Goal: Communication & Community: Answer question/provide support

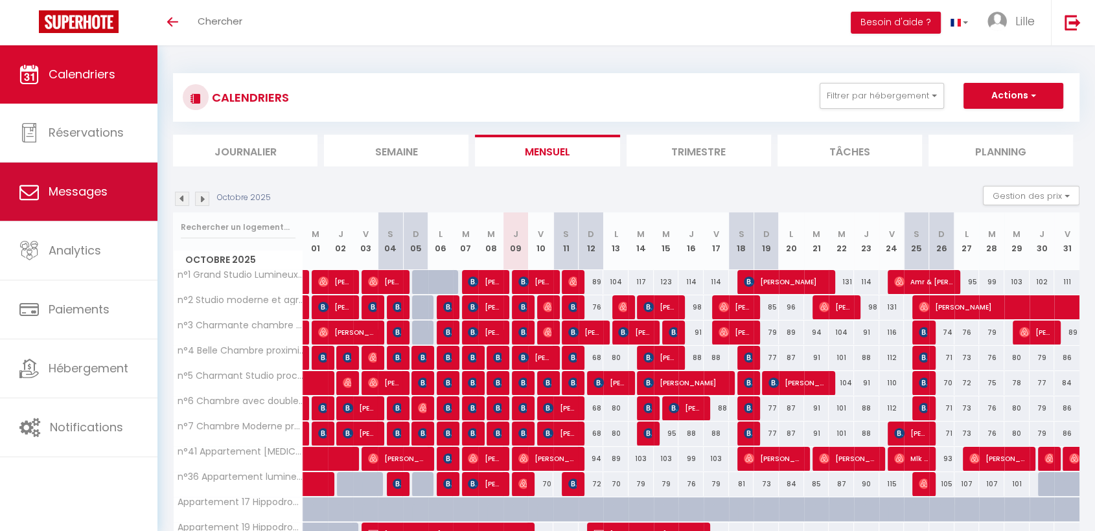
click at [84, 200] on link "Messages" at bounding box center [78, 192] width 157 height 58
select select "message"
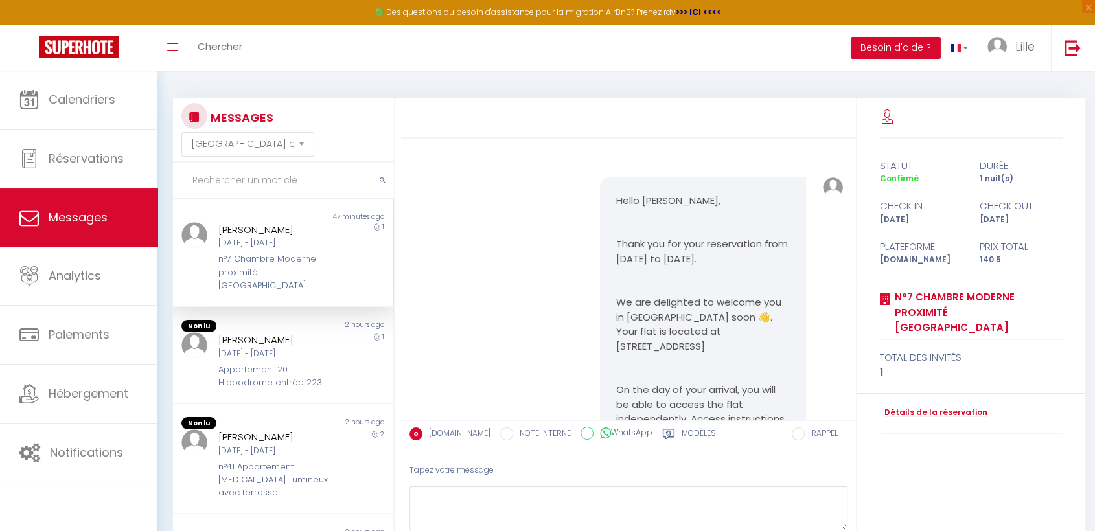
scroll to position [4529, 0]
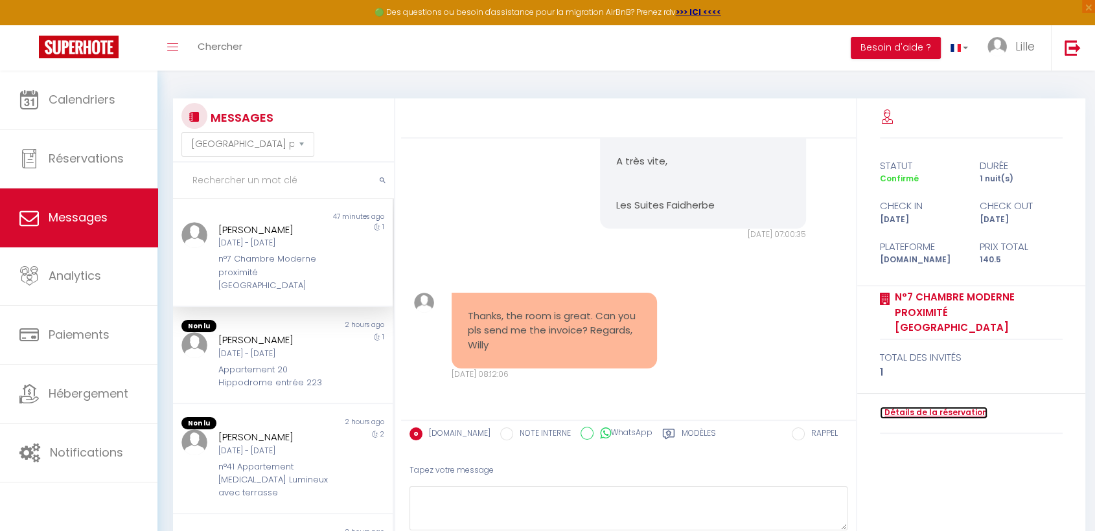
click at [917, 407] on link "Détails de la réservation" at bounding box center [934, 413] width 108 height 12
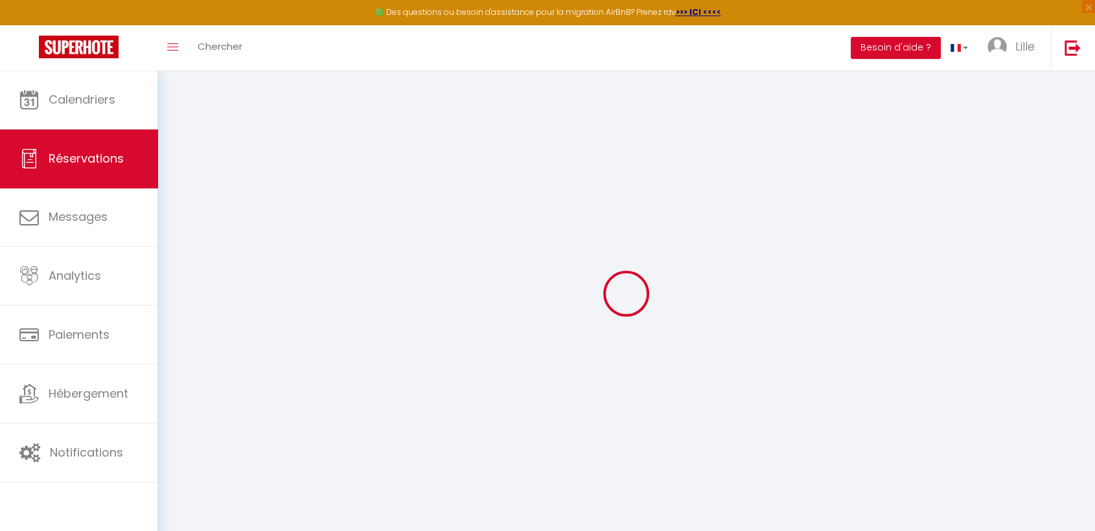
type input "Willy"
type input "Luiten"
type input "[EMAIL_ADDRESS][DOMAIN_NAME]"
type input "[PHONE_NUMBER]"
type input "6443AP"
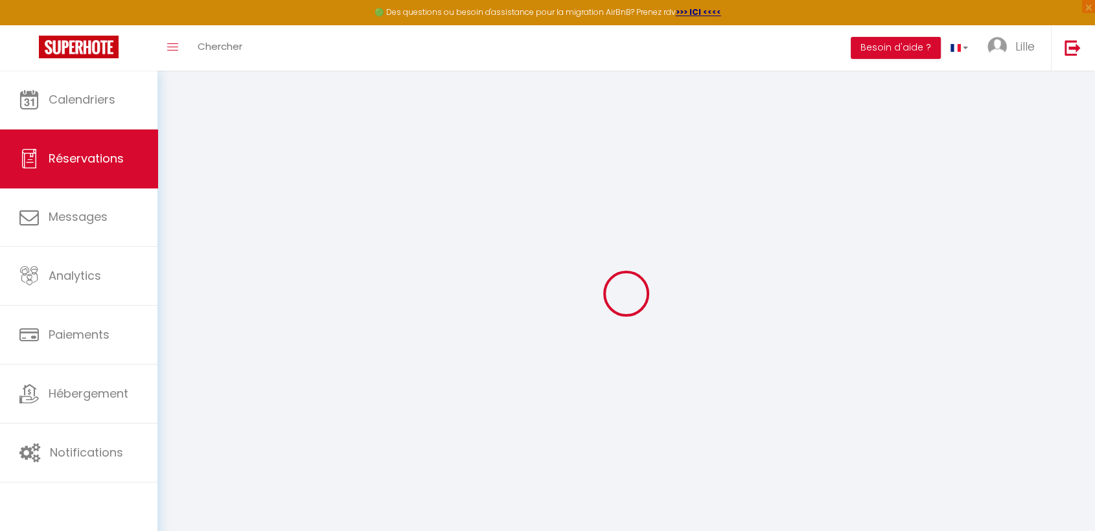
type input "[STREET_ADDRESS]"
type input "Brunssum"
select select "NL"
type input "22.85"
type input "1.97"
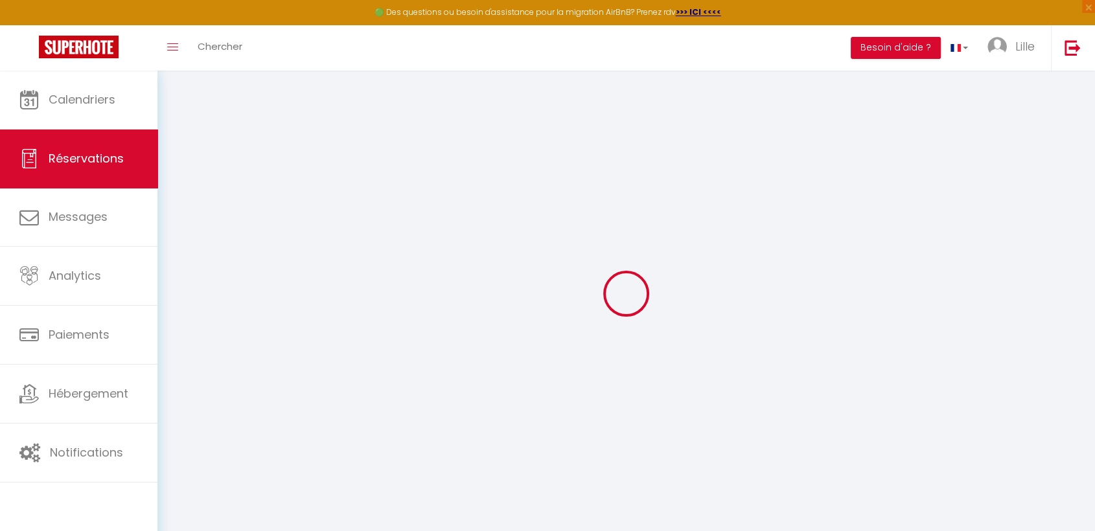
select select "25748"
select select "1"
select select
type input "1"
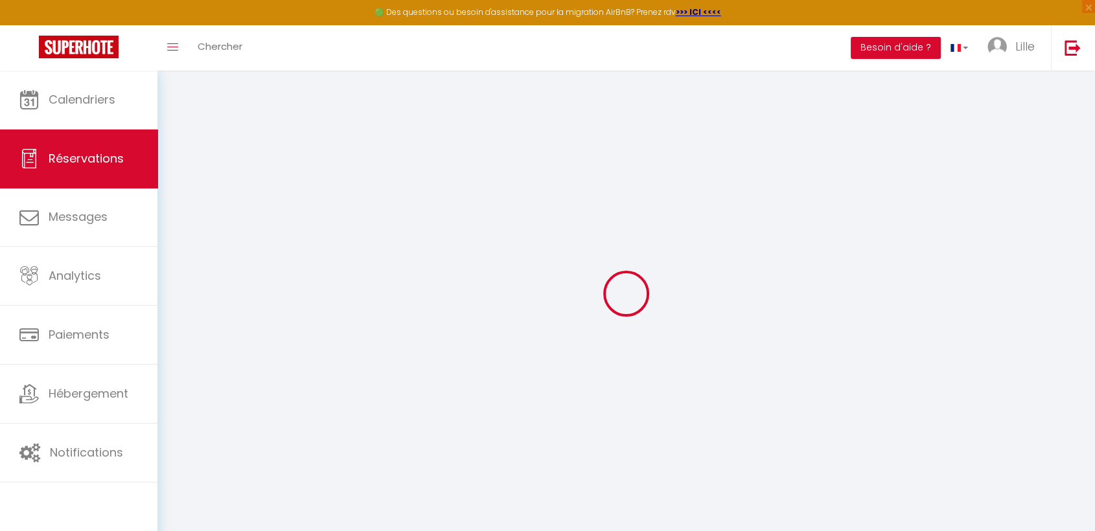
select select "12"
select select
type input "134.4"
checkbox input "false"
type input "0"
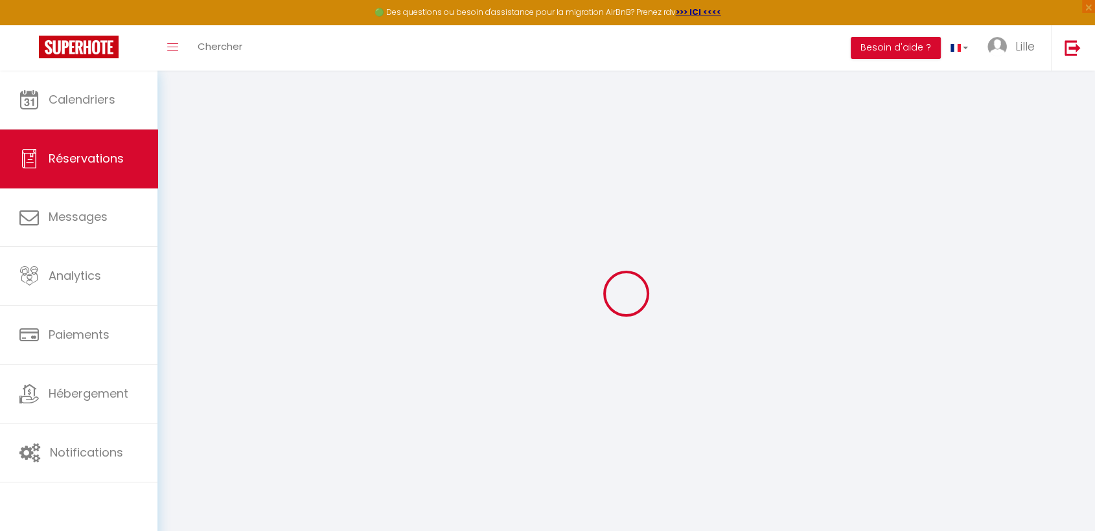
select select "2"
type input "0"
select select
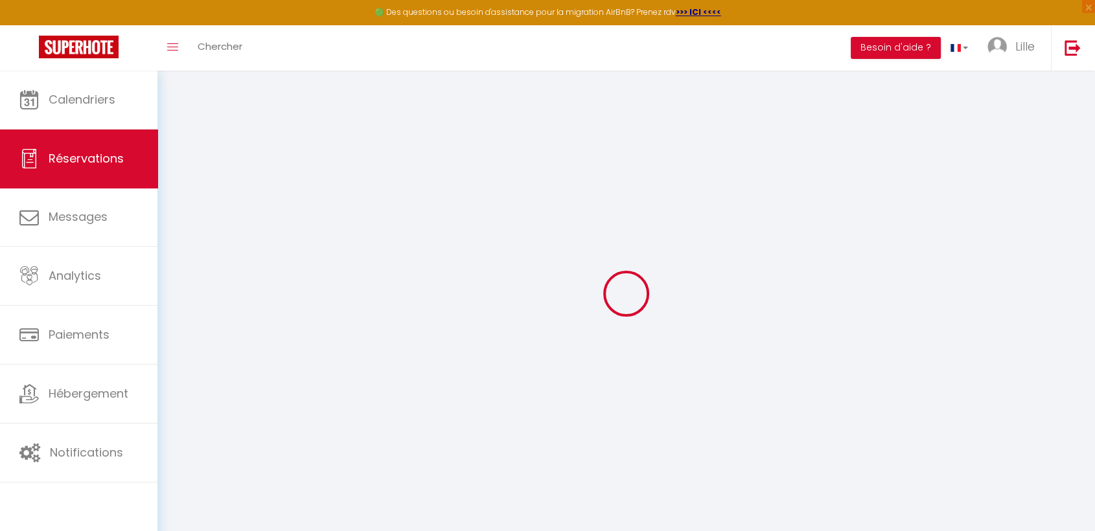
select select
select select "14"
checkbox input "false"
select select
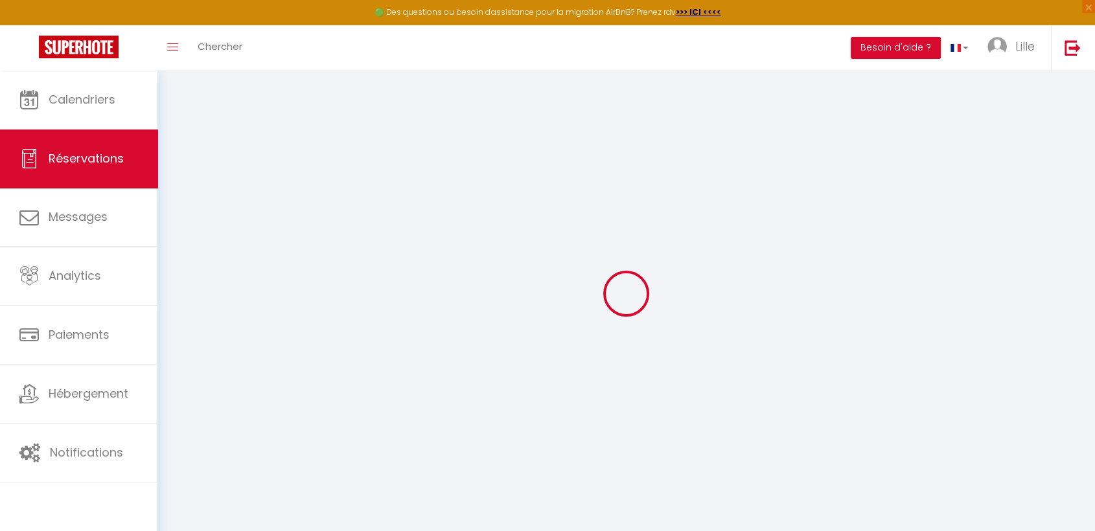
checkbox input "false"
select select
checkbox input "false"
select select
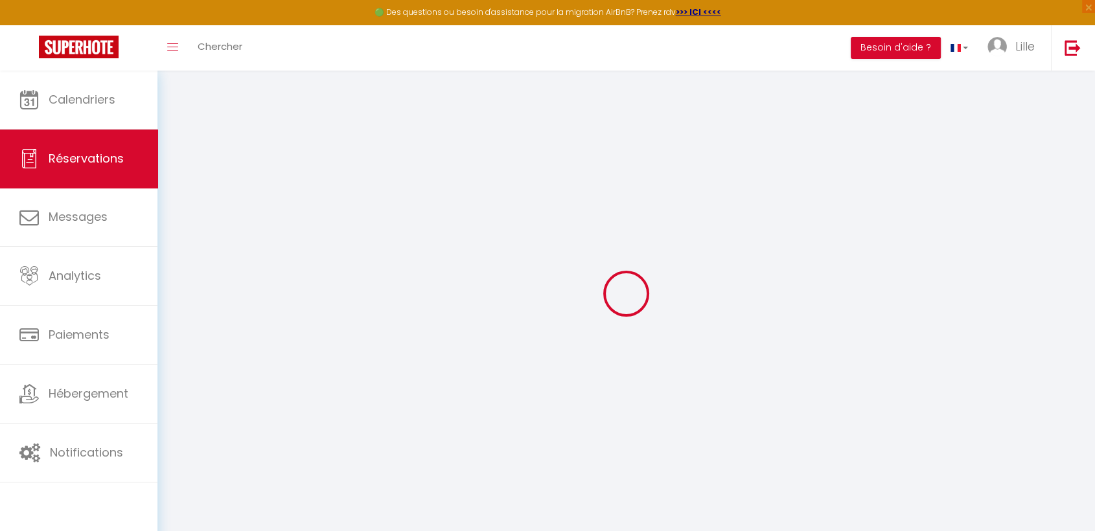
select select
checkbox input "false"
type textarea "** THIS RESERVATION HAS BEEN PRE-PAID ** Reservation has a cancellation grace p…"
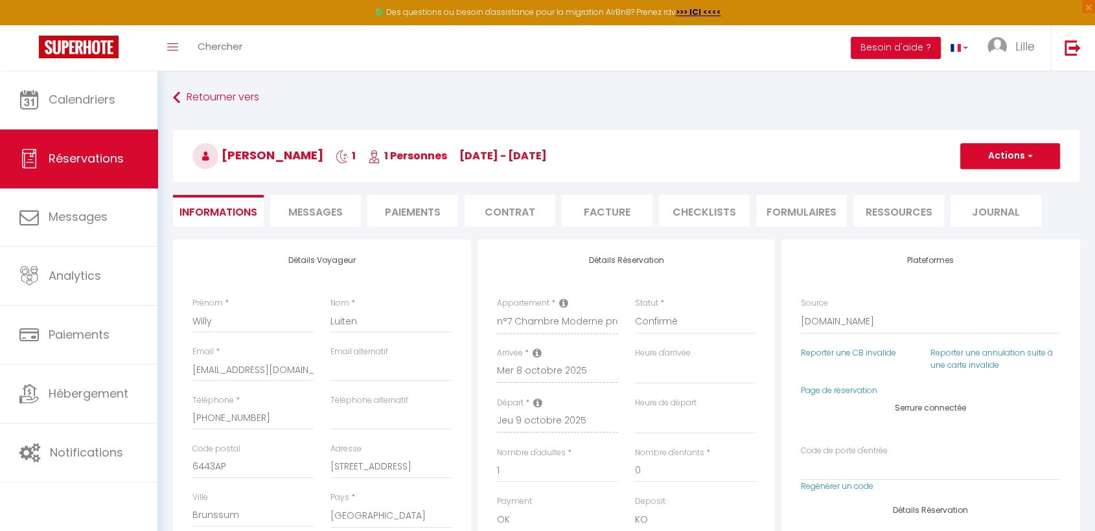
type input "6.1"
select select
checkbox input "false"
select select
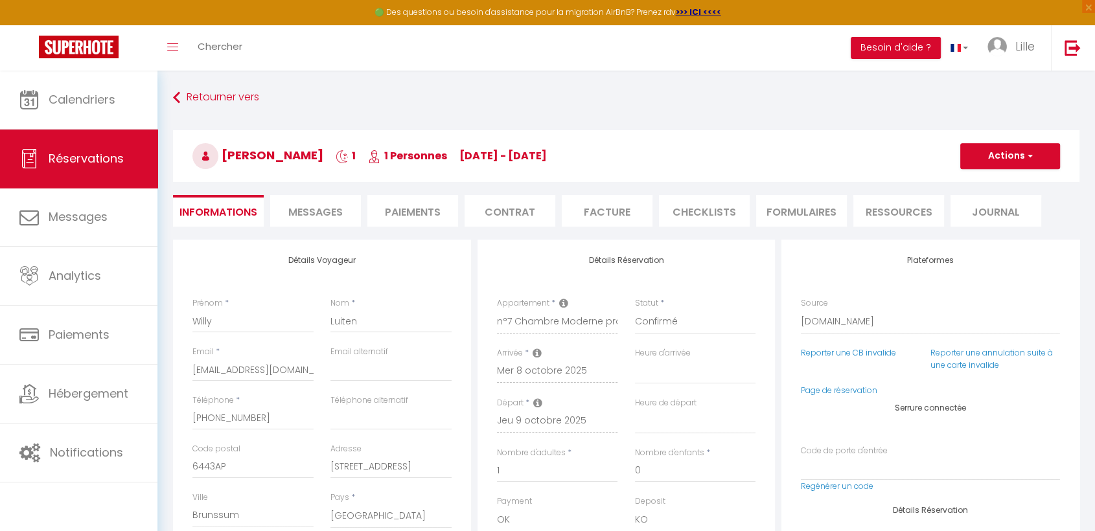
select select
click at [634, 209] on li "Facture" at bounding box center [607, 211] width 91 height 32
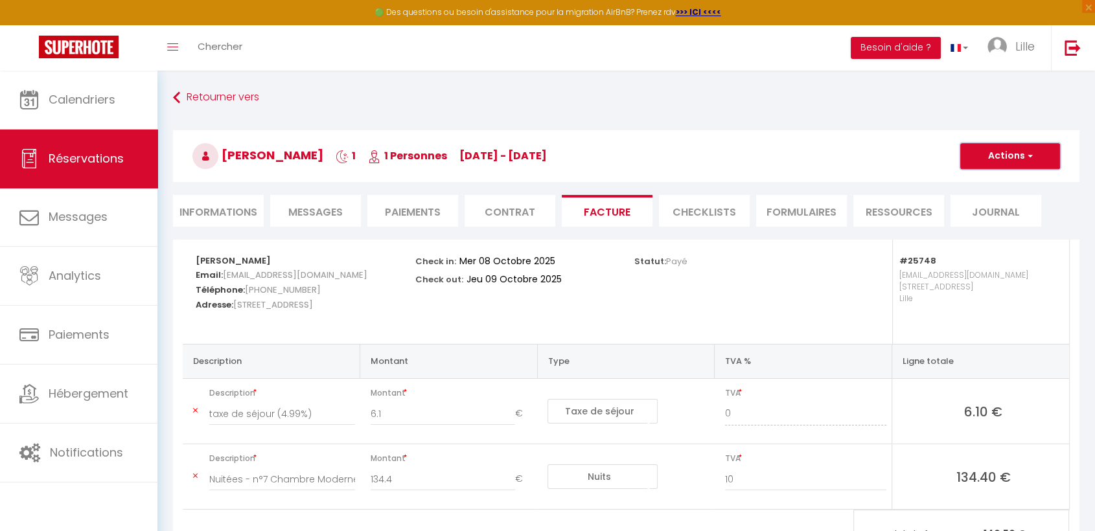
click at [1042, 155] on button "Actions" at bounding box center [1010, 156] width 100 height 26
click at [1000, 220] on link "Envoyer la facture" at bounding box center [1000, 218] width 109 height 17
type input "[EMAIL_ADDRESS][DOMAIN_NAME]"
type input "Your invoice 6886644 - n°7 Chambre Moderne proximité [GEOGRAPHIC_DATA]"
type textarea "Hi, Here is the link to download your invoice: [URL][DOMAIN_NAME] Reservation d…"
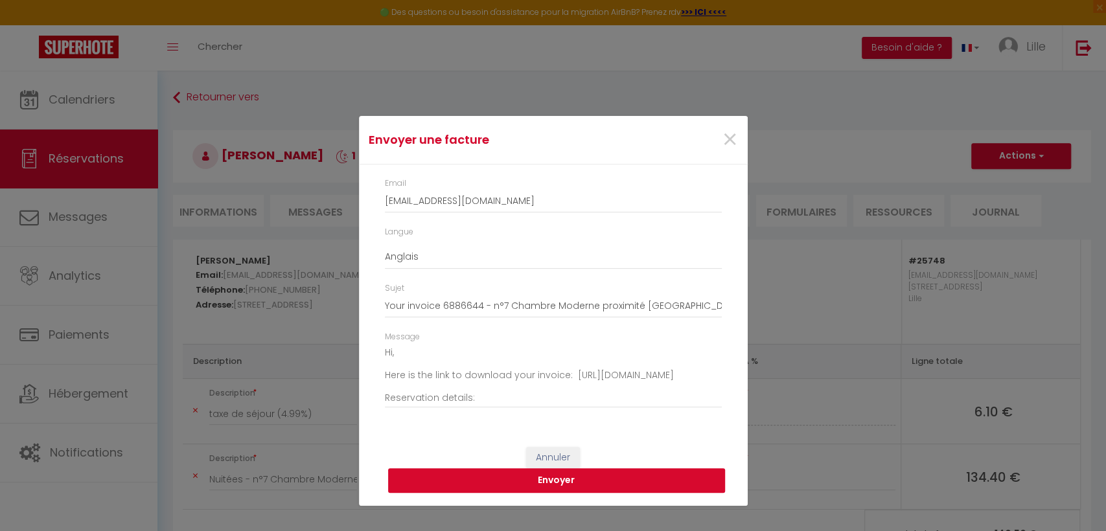
click at [583, 475] on button "Envoyer" at bounding box center [556, 480] width 337 height 25
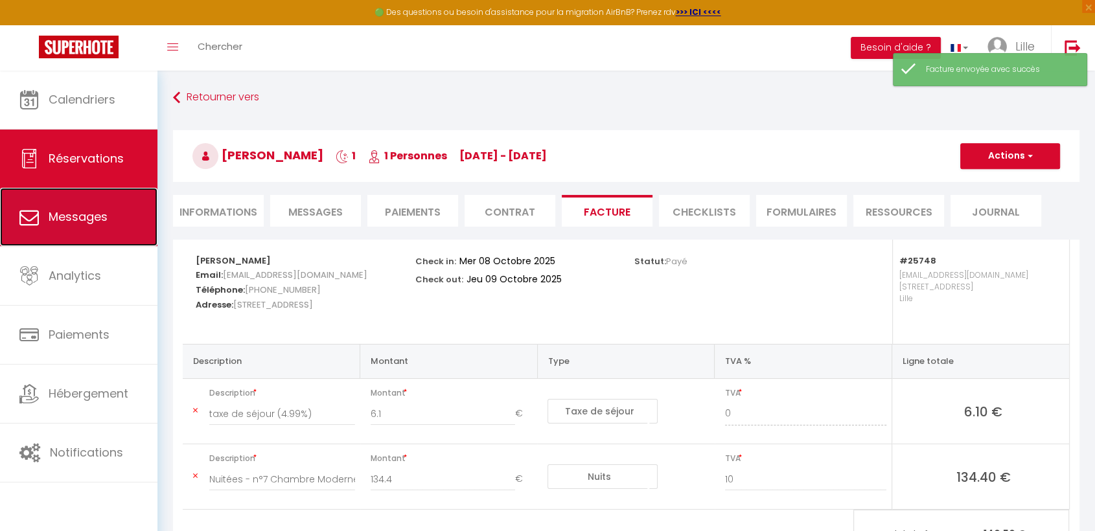
click at [81, 223] on span "Messages" at bounding box center [78, 217] width 59 height 16
select select "message"
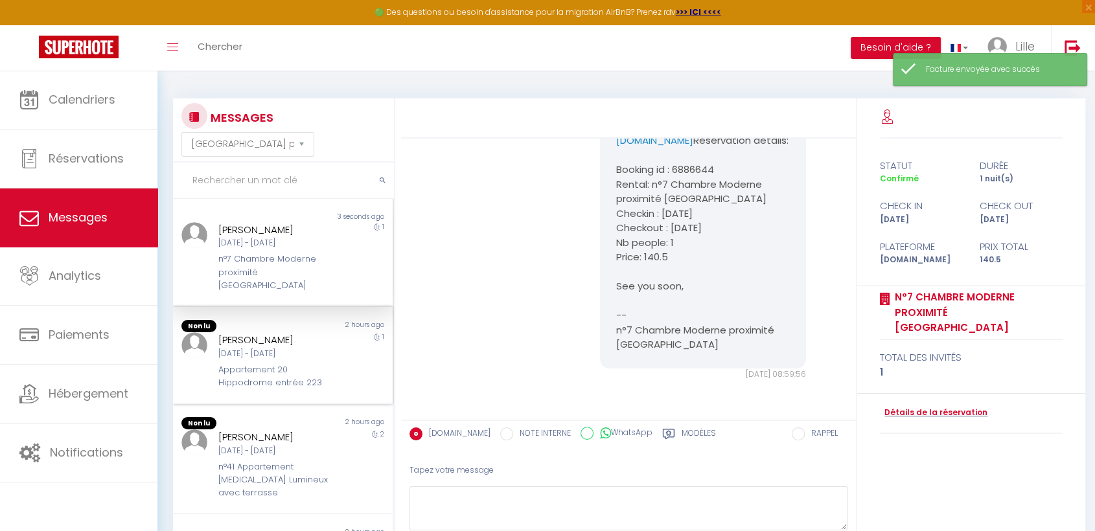
click at [264, 332] on div "[PERSON_NAME]" at bounding box center [273, 340] width 111 height 16
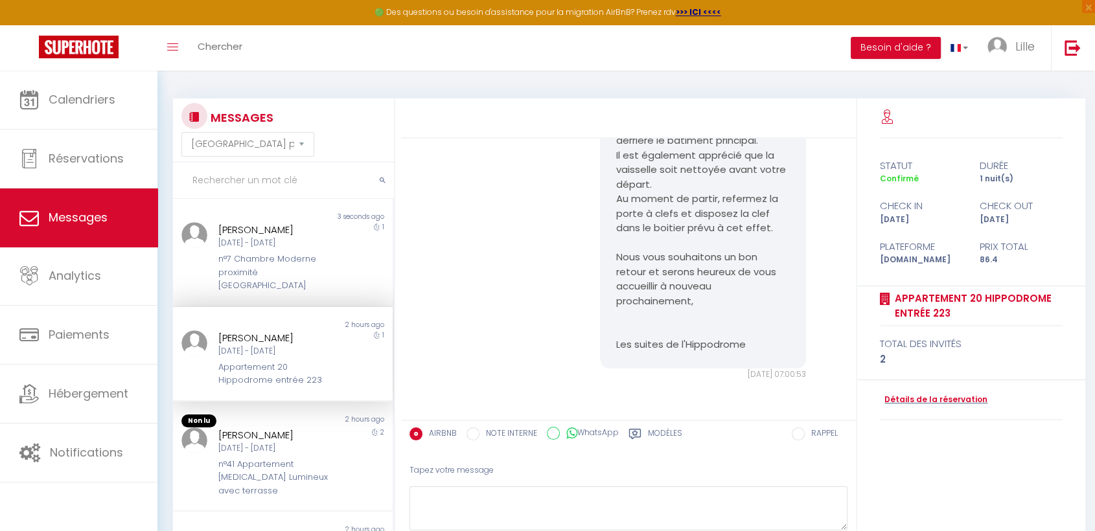
scroll to position [5535, 0]
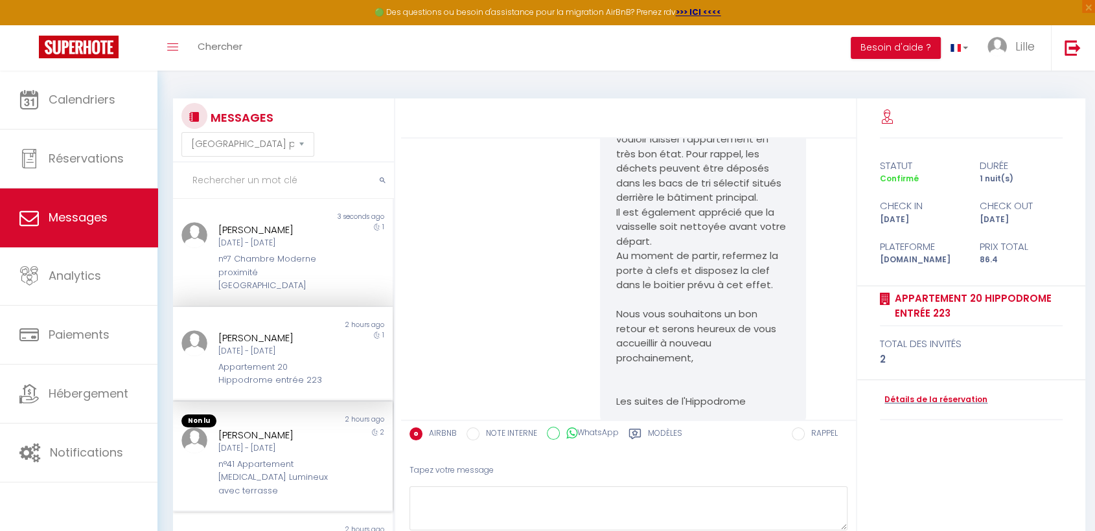
click at [253, 428] on div "[PERSON_NAME]" at bounding box center [273, 436] width 111 height 16
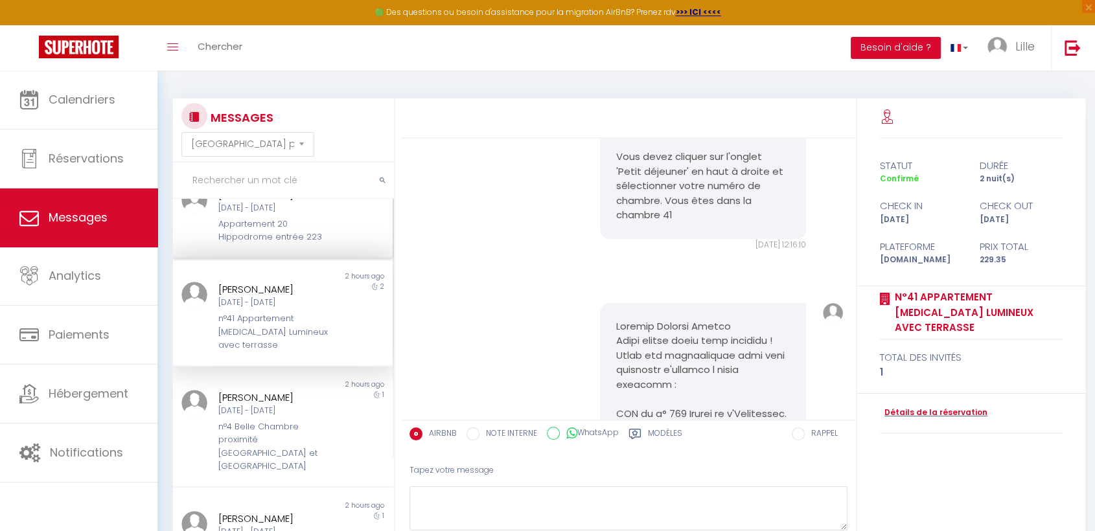
scroll to position [144, 0]
click at [306, 389] on div "[PERSON_NAME]" at bounding box center [273, 397] width 111 height 16
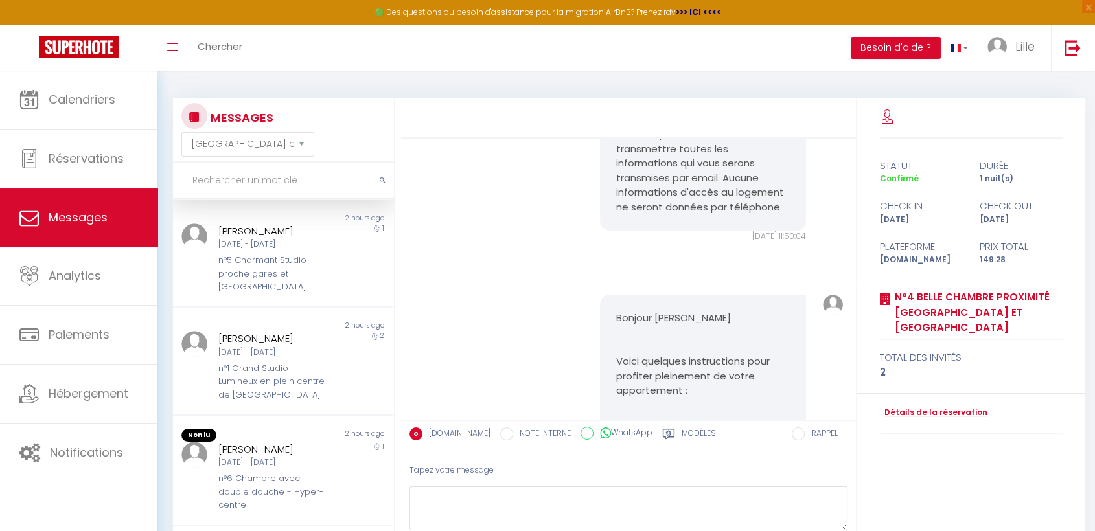
scroll to position [431, 0]
click at [218, 253] on div "n°5 Charmant Studio proche gares et [GEOGRAPHIC_DATA]" at bounding box center [273, 273] width 111 height 40
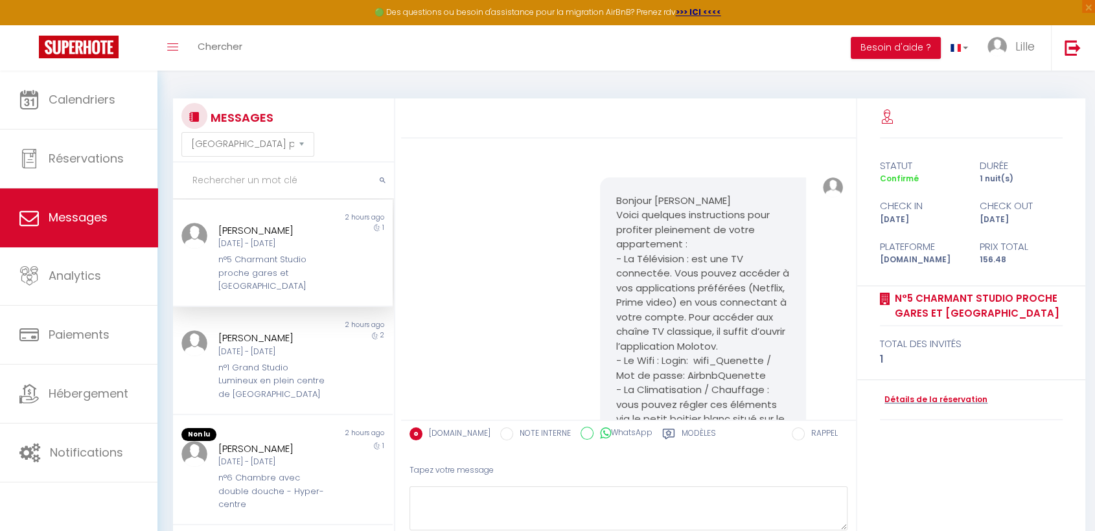
scroll to position [1827, 0]
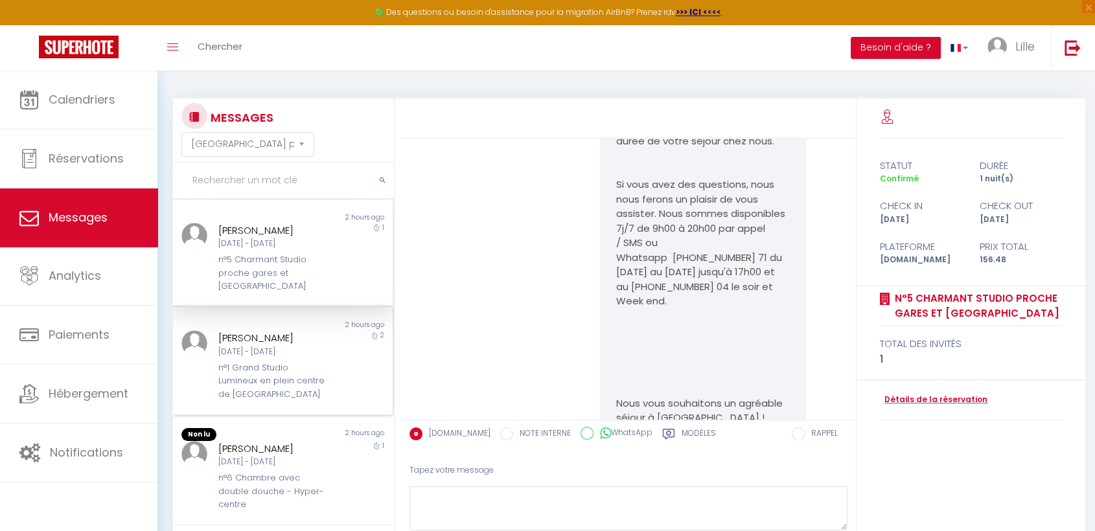
click at [210, 330] on div "[PERSON_NAME] [DATE] - [DATE] n°1 Grand Studio Lumineux en plein centre de [GEO…" at bounding box center [274, 365] width 128 height 71
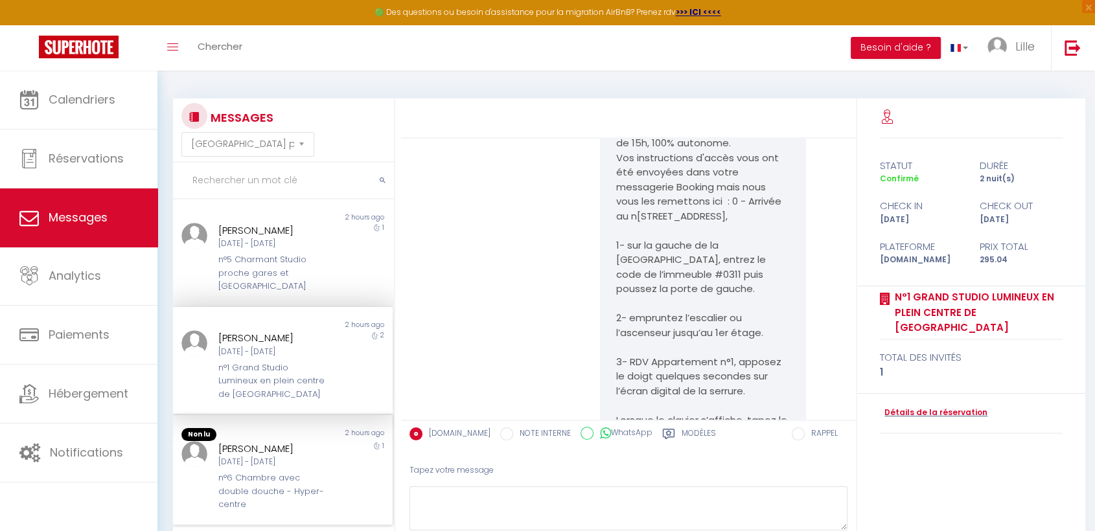
click at [259, 441] on div "[PERSON_NAME]" at bounding box center [273, 449] width 111 height 16
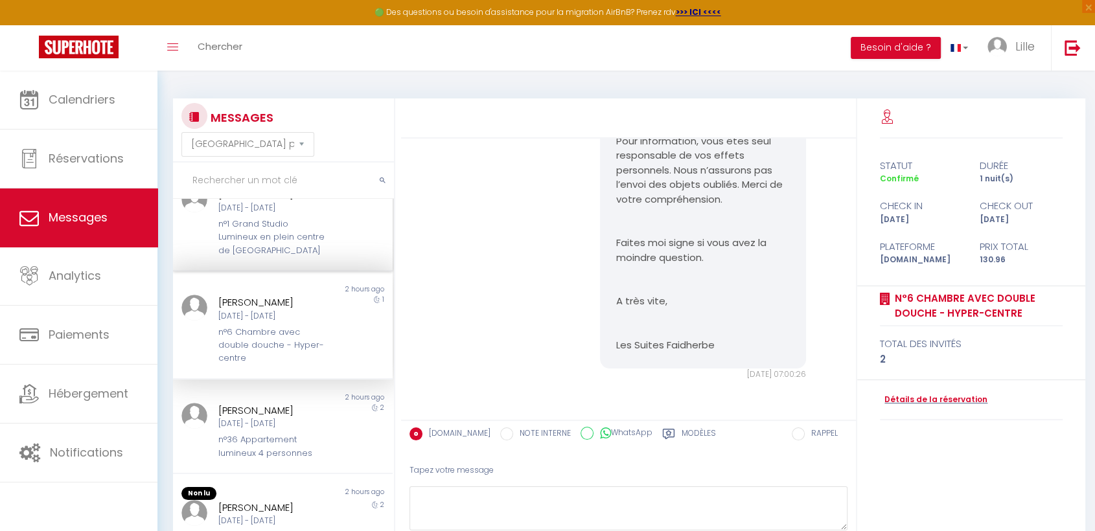
scroll to position [690, 0]
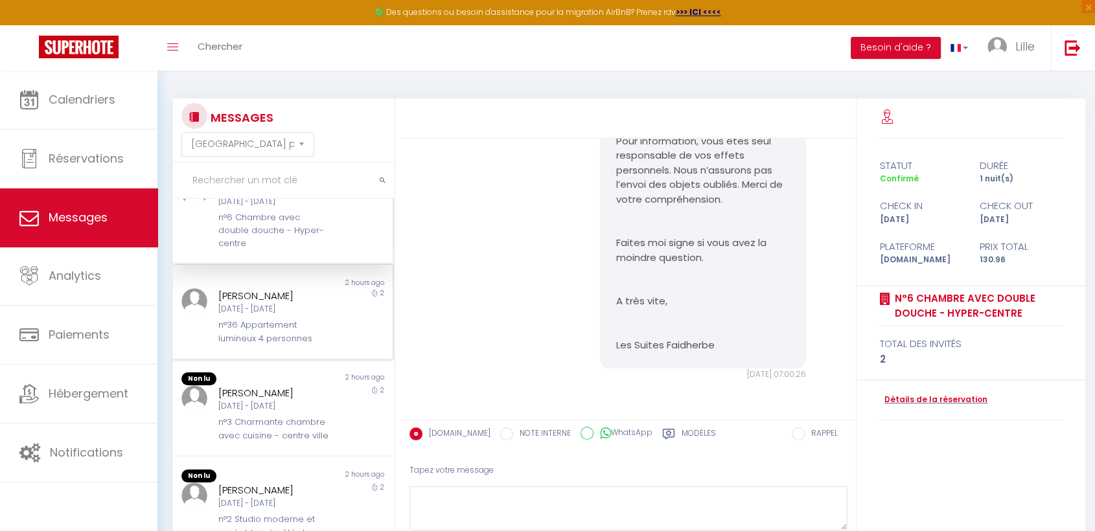
click at [241, 319] on div "n°36 Appartement lumineux 4 personnes" at bounding box center [273, 332] width 111 height 27
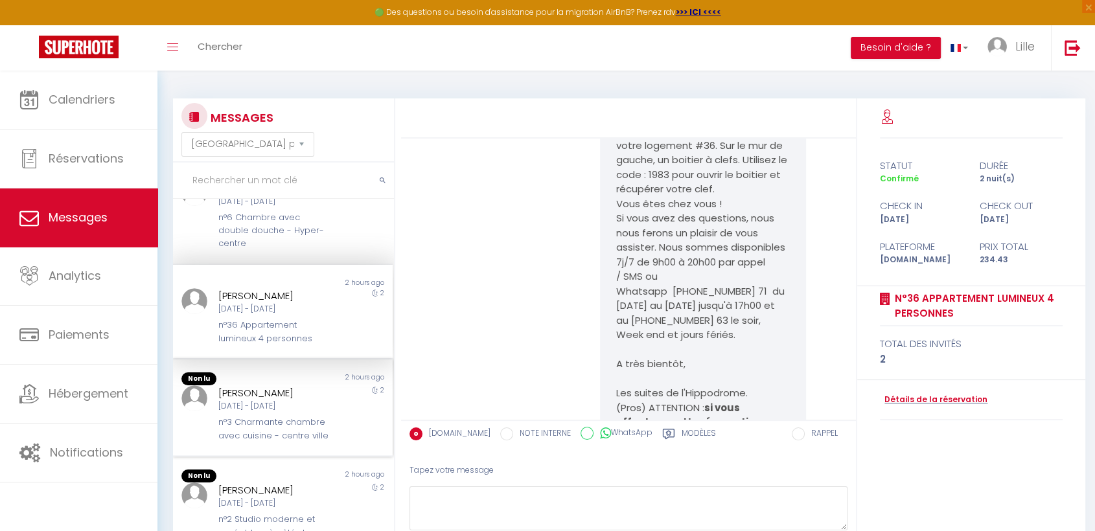
click at [235, 385] on div "[PERSON_NAME]" at bounding box center [273, 393] width 111 height 16
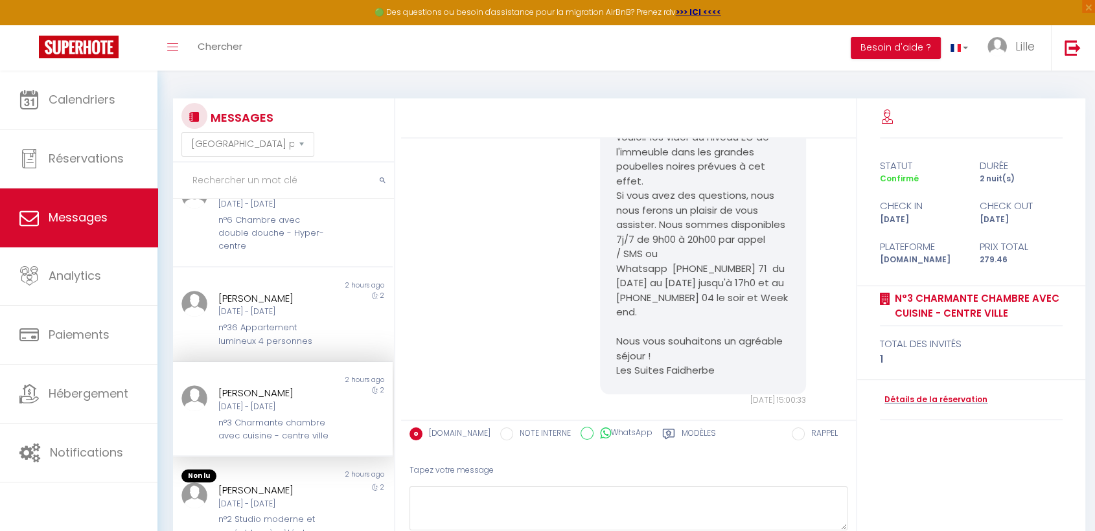
scroll to position [5934, 0]
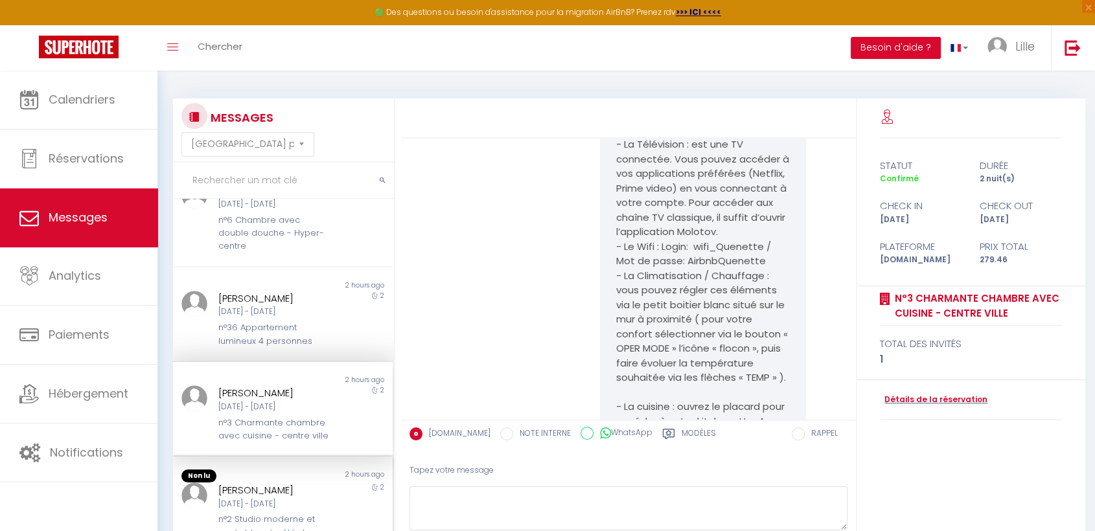
click at [258, 483] on div "[PERSON_NAME]" at bounding box center [273, 491] width 111 height 16
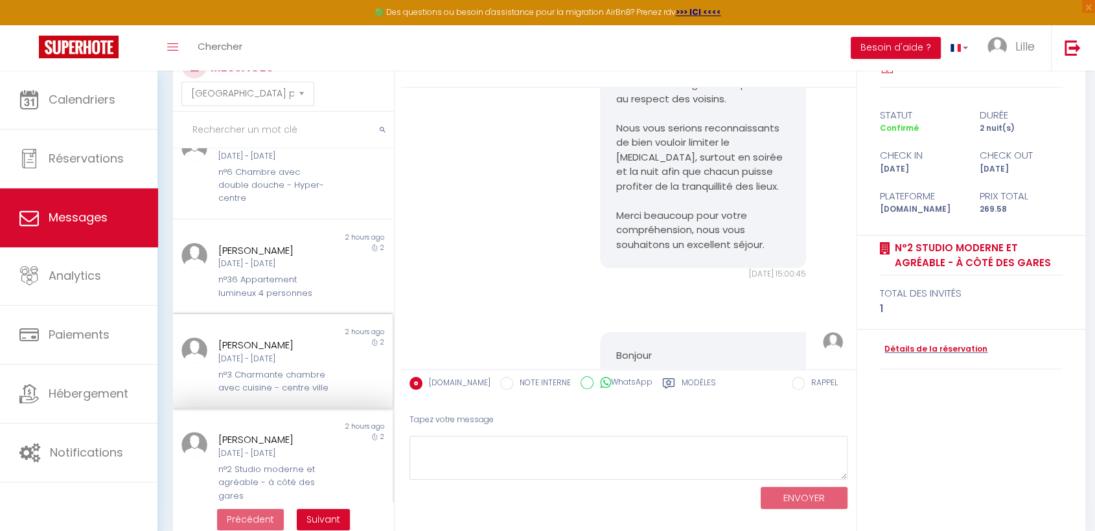
scroll to position [71, 0]
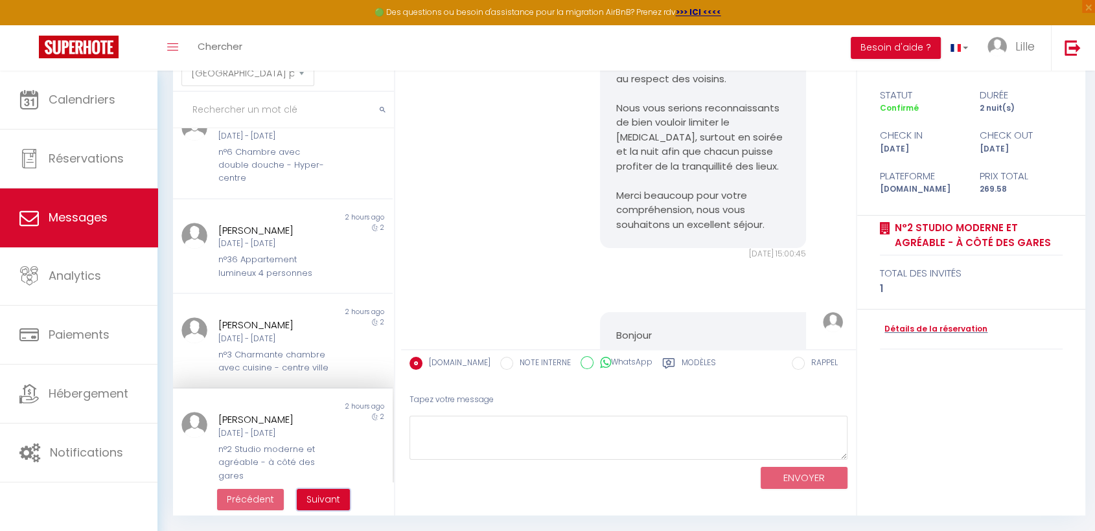
click at [322, 503] on span "Suivant" at bounding box center [323, 499] width 34 height 13
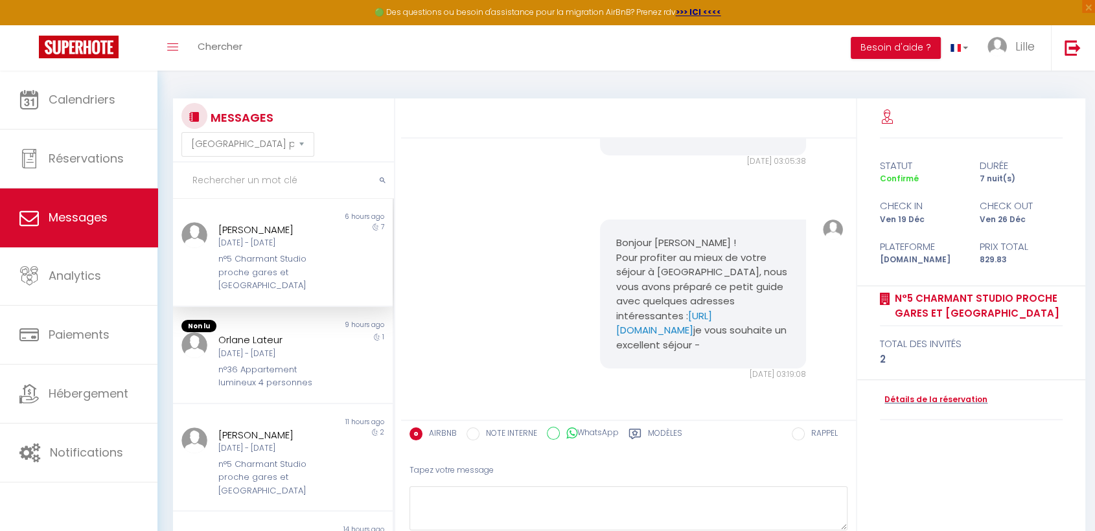
click at [233, 257] on div "n°5 Charmant Studio proche gares et [GEOGRAPHIC_DATA]" at bounding box center [273, 273] width 111 height 40
click at [252, 349] on div "[DATE] - [DATE]" at bounding box center [273, 354] width 111 height 12
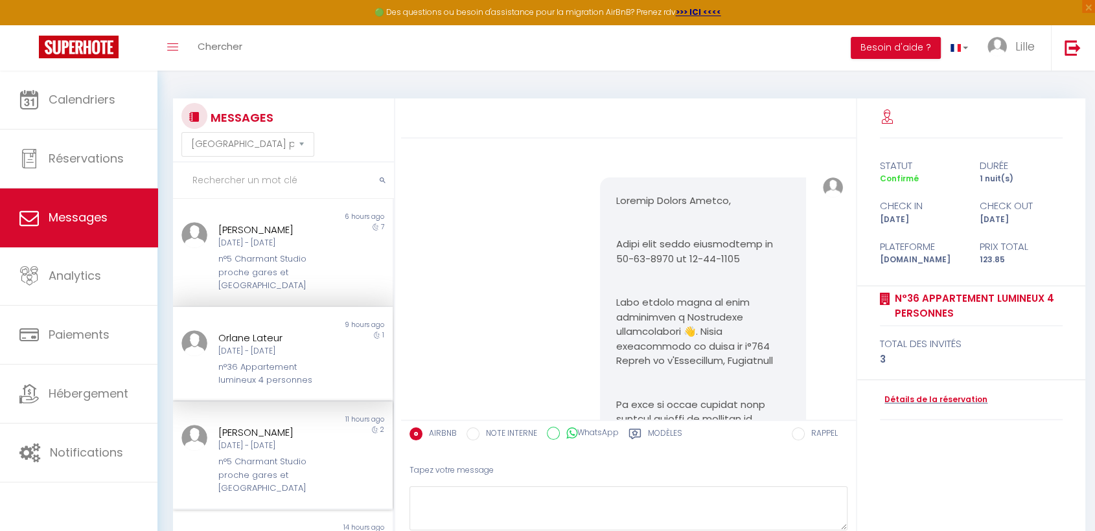
click at [238, 454] on div "[PERSON_NAME] [DATE] - [DATE] n°5 Charmant Studio proche gares et [GEOGRAPHIC_D…" at bounding box center [274, 460] width 128 height 71
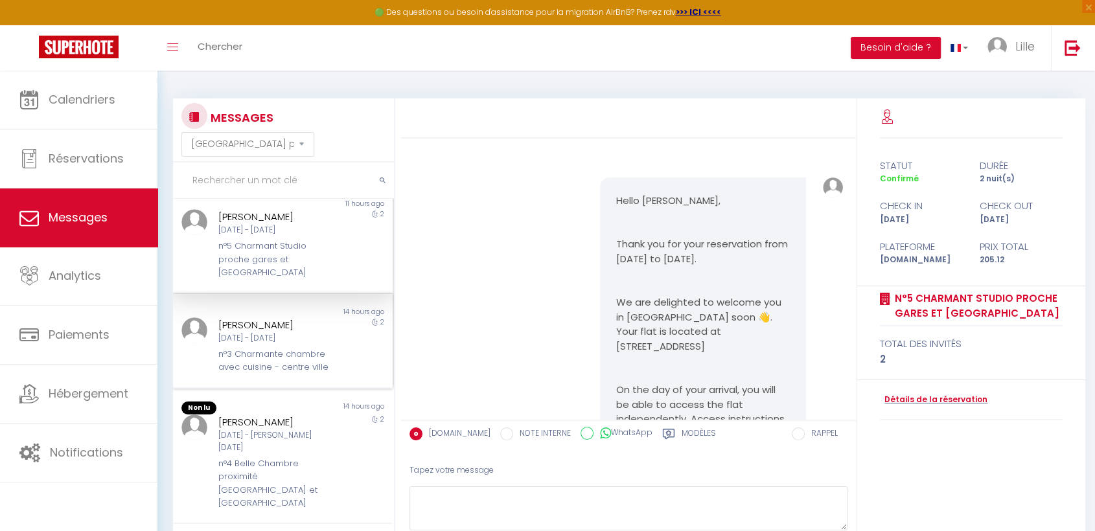
click at [228, 363] on div "n°3 Charmante chambre avec cuisine - centre ville" at bounding box center [273, 361] width 111 height 27
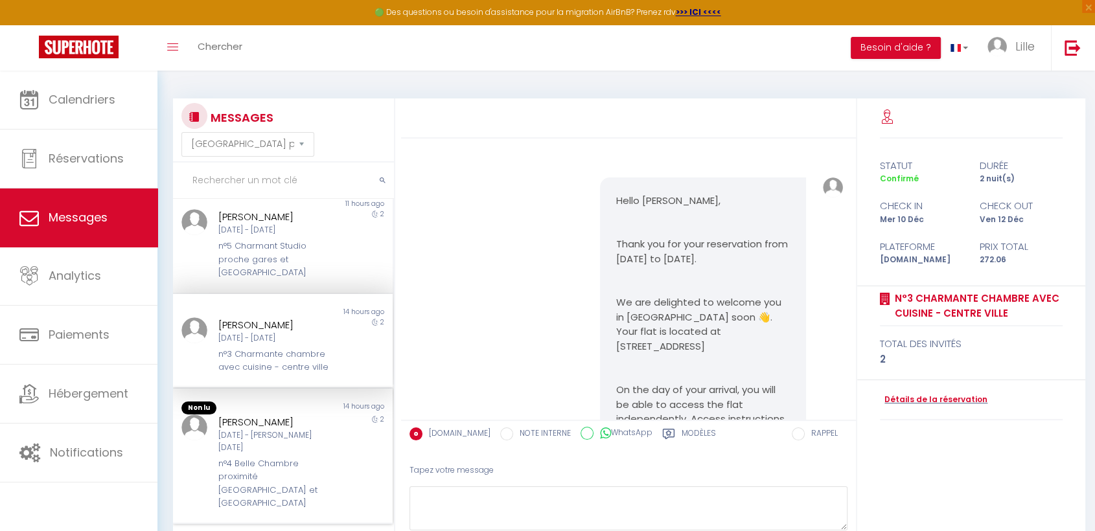
click at [231, 474] on div "n°4 Belle Chambre proximité [GEOGRAPHIC_DATA] et [GEOGRAPHIC_DATA]" at bounding box center [273, 483] width 111 height 53
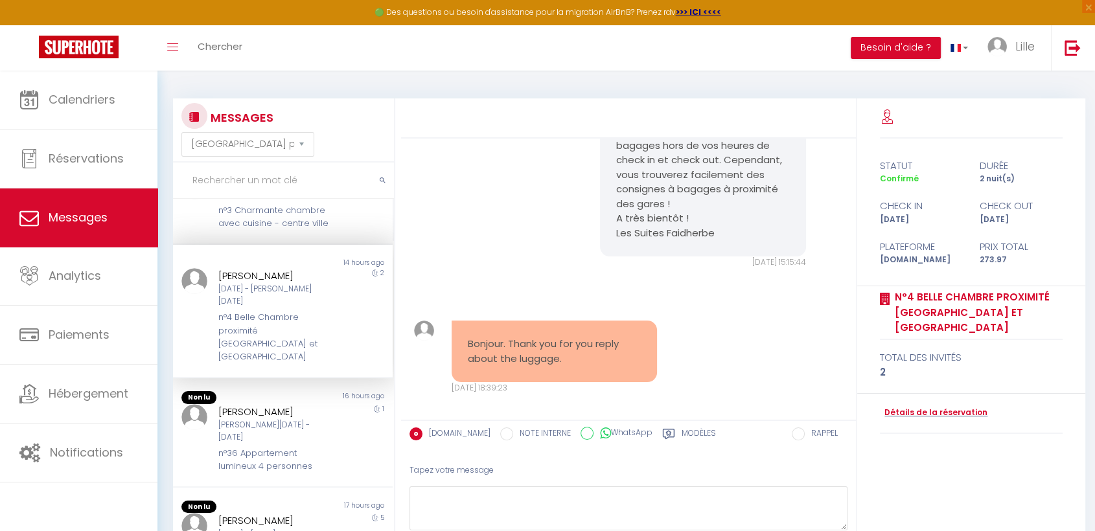
click at [261, 447] on div "n°36 Appartement lumineux 4 personnes" at bounding box center [273, 460] width 111 height 27
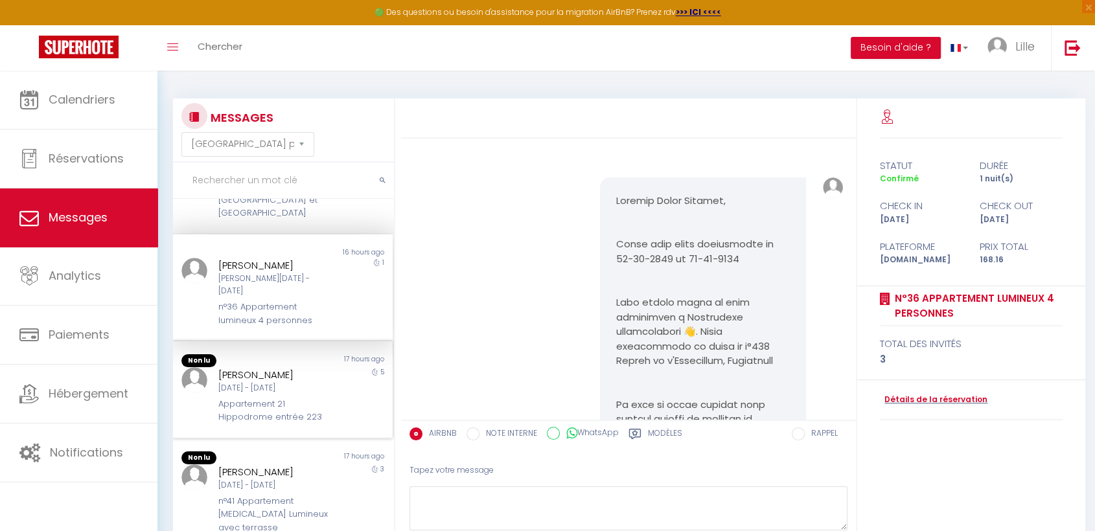
click at [244, 398] on div "Appartement 21 Hippodrome entrée 223" at bounding box center [273, 411] width 111 height 27
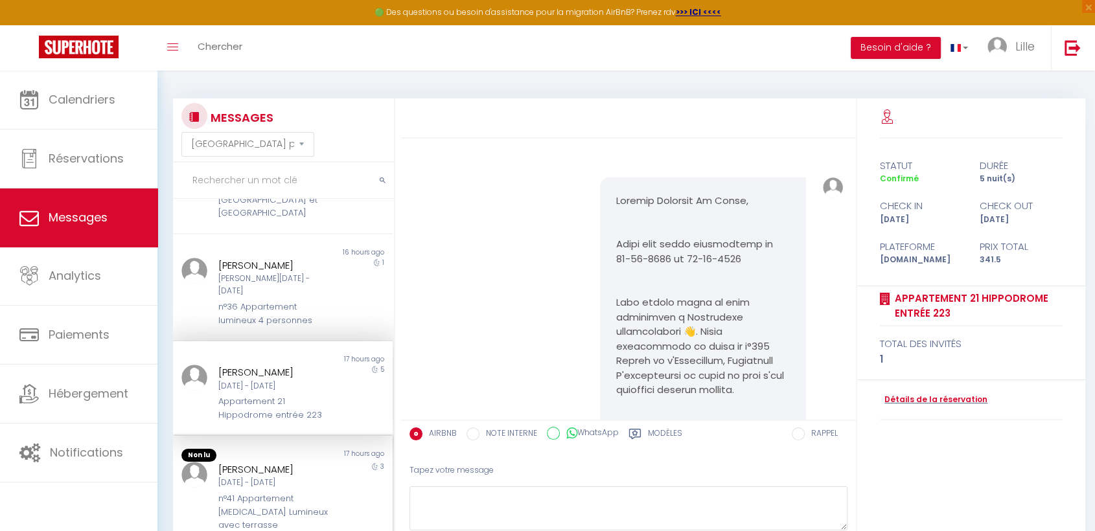
click at [247, 492] on div "n°41 Appartement [MEDICAL_DATA] Lumineux avec terrasse" at bounding box center [273, 512] width 111 height 40
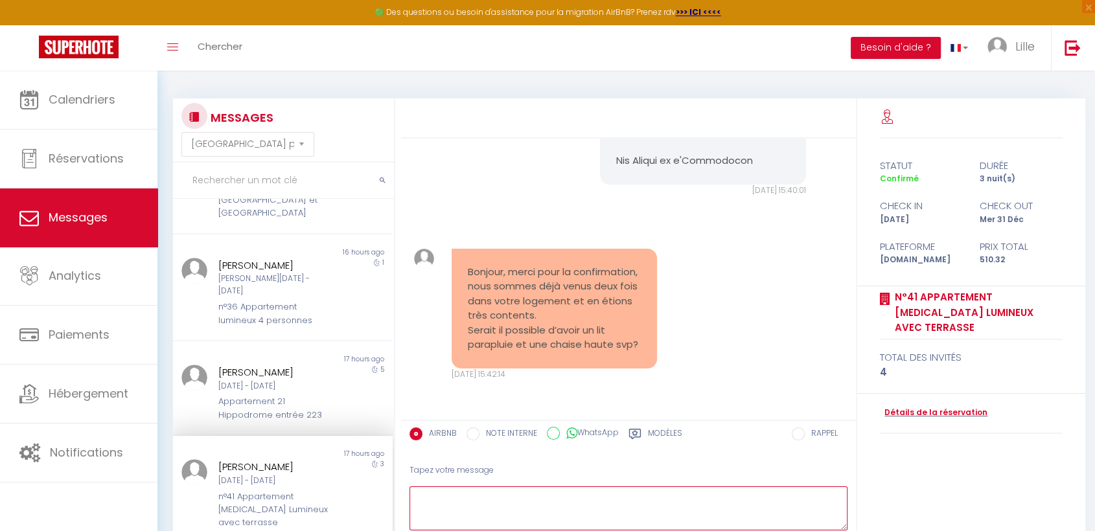
click at [528, 502] on textarea at bounding box center [628, 508] width 438 height 45
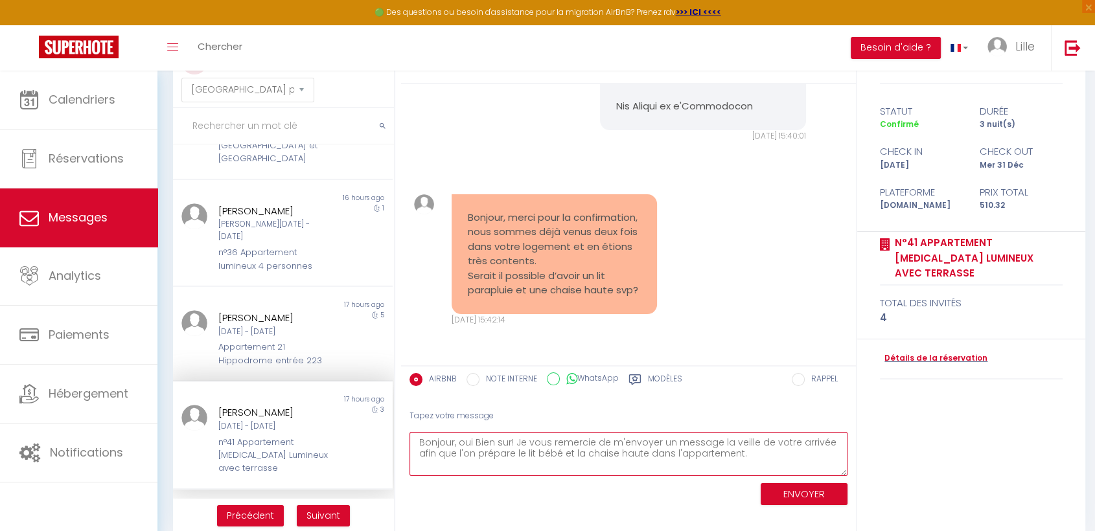
scroll to position [71, 0]
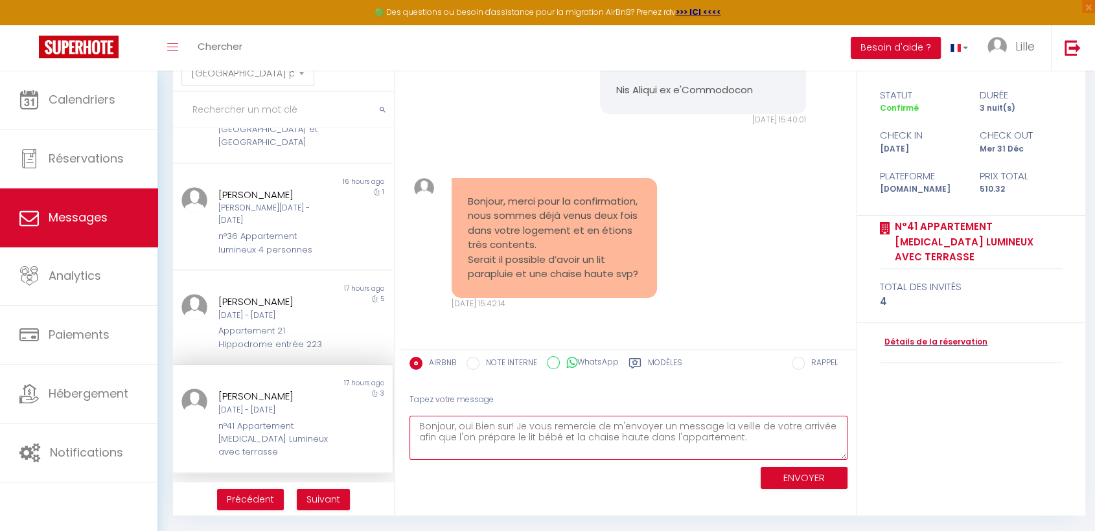
type textarea "Bonjour, oui Bien sur! Je vous remercie de m'envoyer un message la veille de vo…"
click at [774, 482] on button "ENVOYER" at bounding box center [803, 478] width 87 height 23
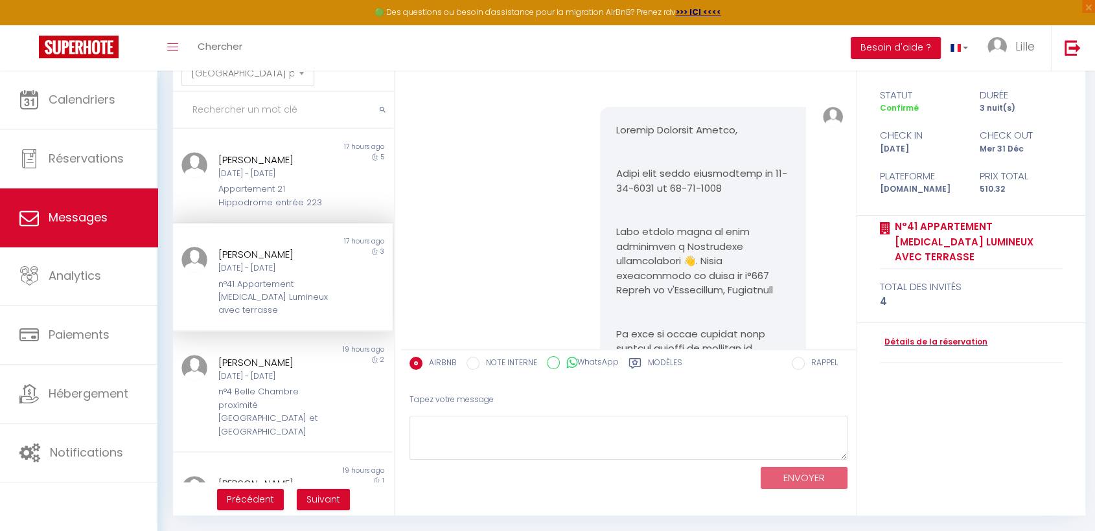
scroll to position [648, 0]
click at [306, 383] on div "n°4 Belle Chambre proximité [GEOGRAPHIC_DATA] et [GEOGRAPHIC_DATA]" at bounding box center [273, 409] width 111 height 53
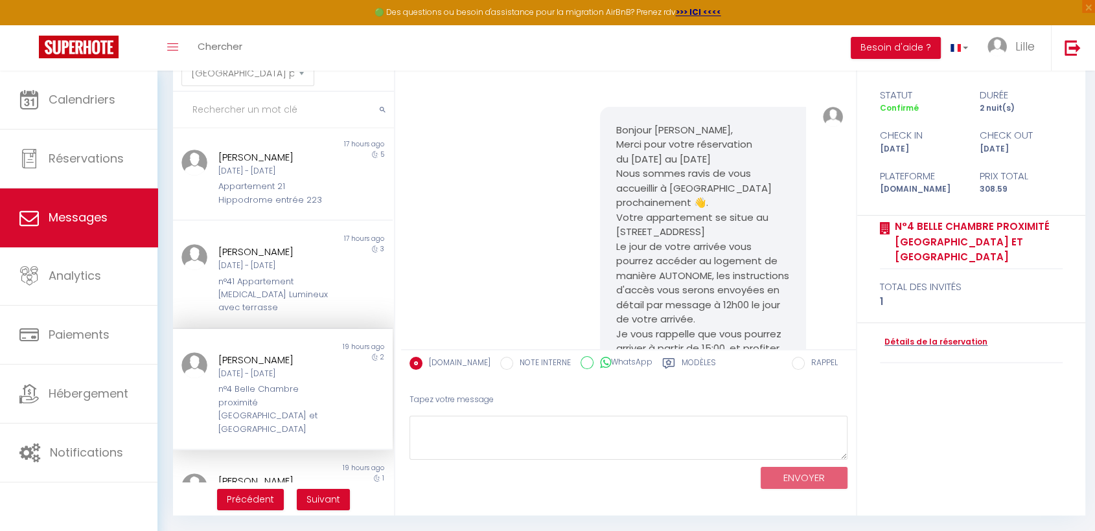
scroll to position [526, 0]
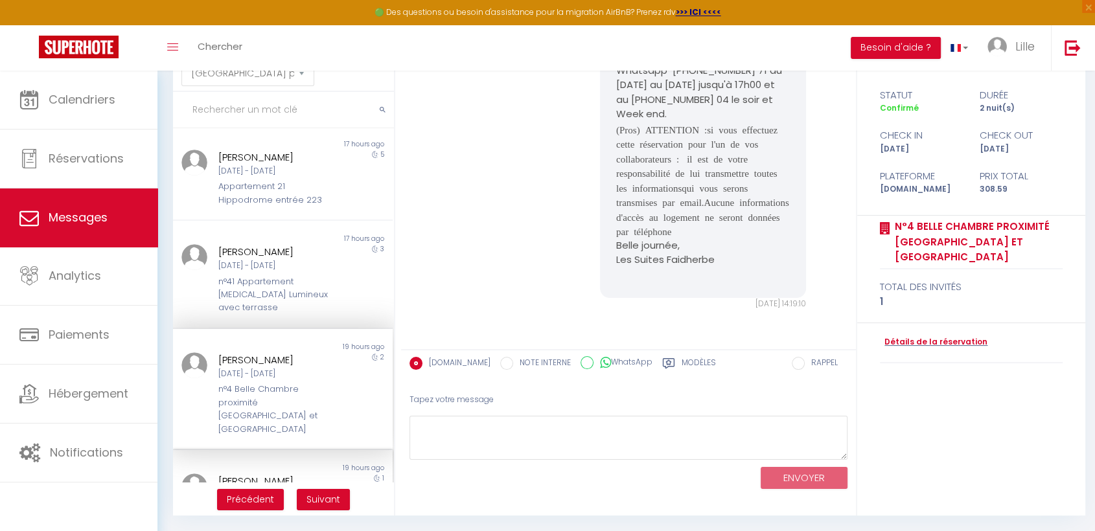
click at [241, 489] on div "[DATE] - [DATE]" at bounding box center [273, 495] width 111 height 12
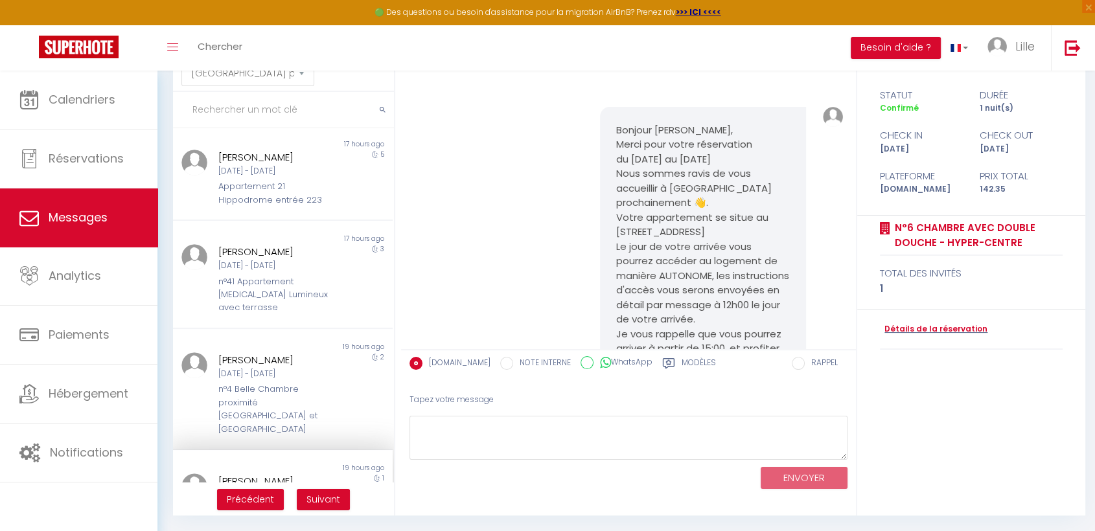
scroll to position [670, 0]
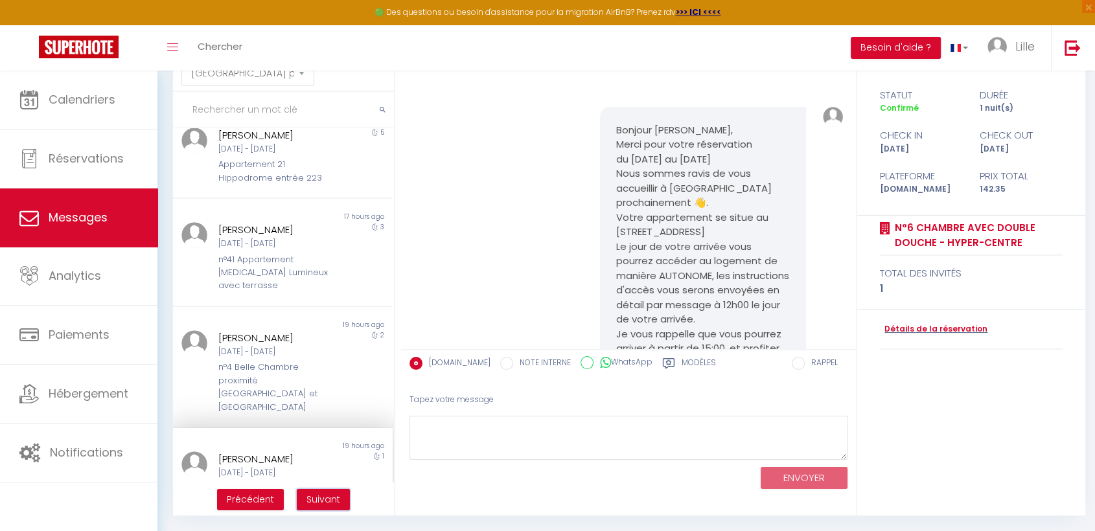
click at [325, 502] on span "Suivant" at bounding box center [323, 499] width 34 height 13
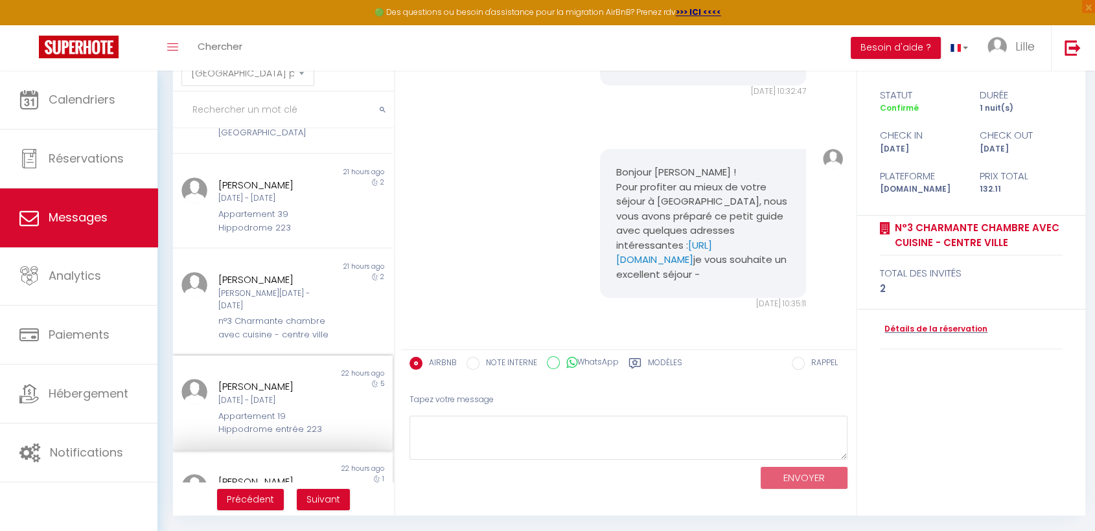
scroll to position [0, 0]
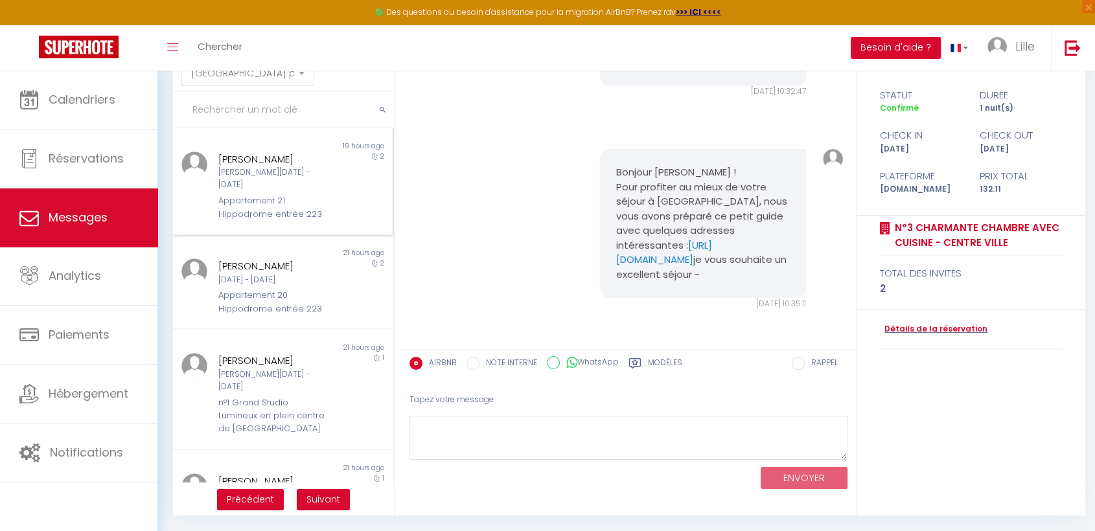
click at [254, 194] on div "Appartement 21 Hippodrome entrée 223" at bounding box center [273, 207] width 111 height 27
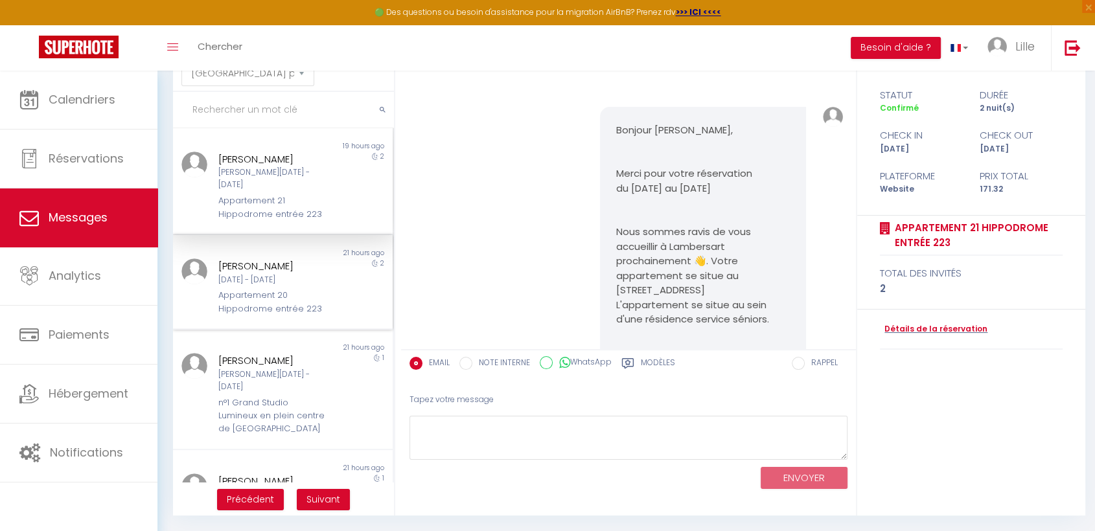
click at [275, 295] on div "Appartement 20 Hippodrome entrée 223" at bounding box center [273, 302] width 111 height 27
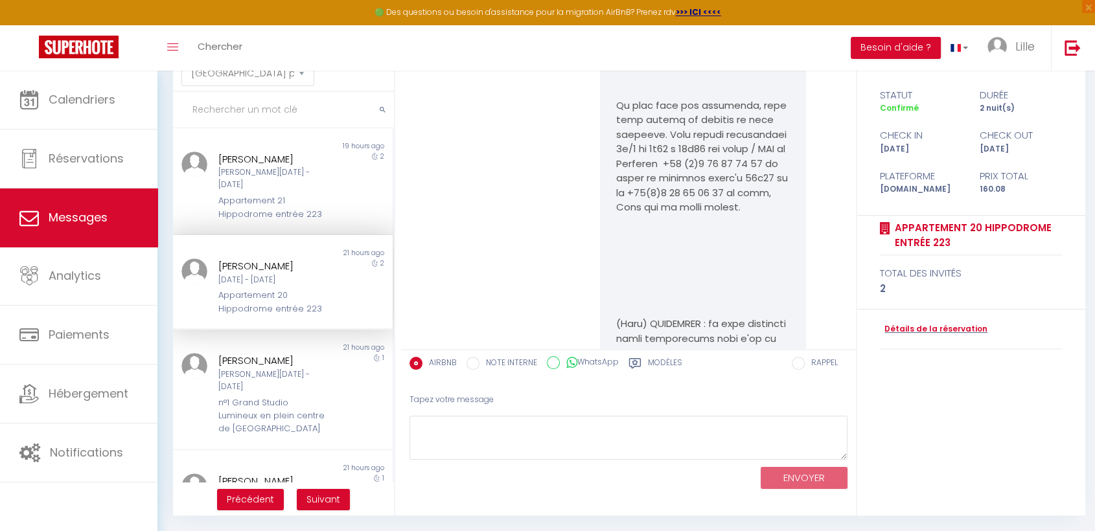
scroll to position [371, 0]
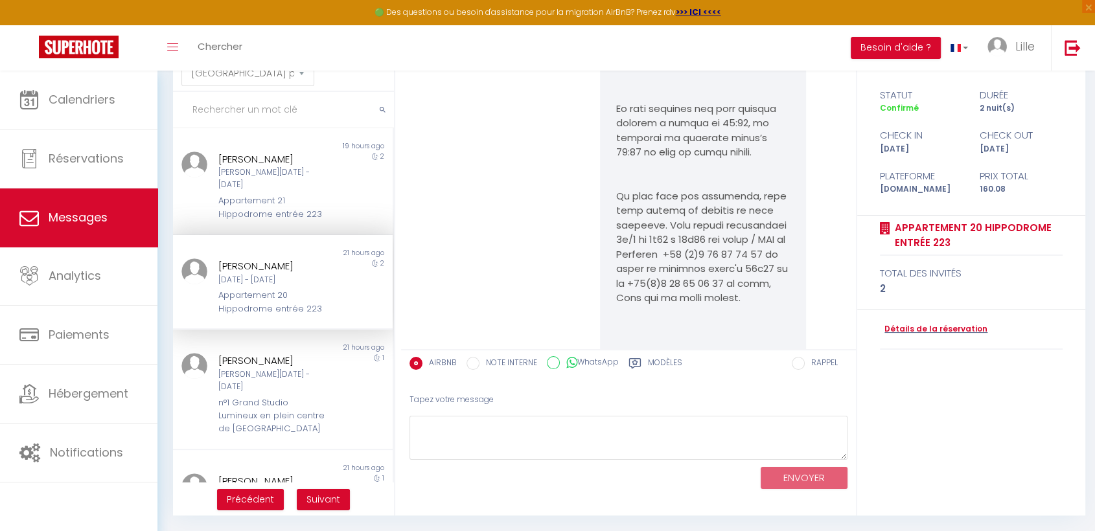
click at [299, 258] on div "[PERSON_NAME]" at bounding box center [273, 266] width 111 height 16
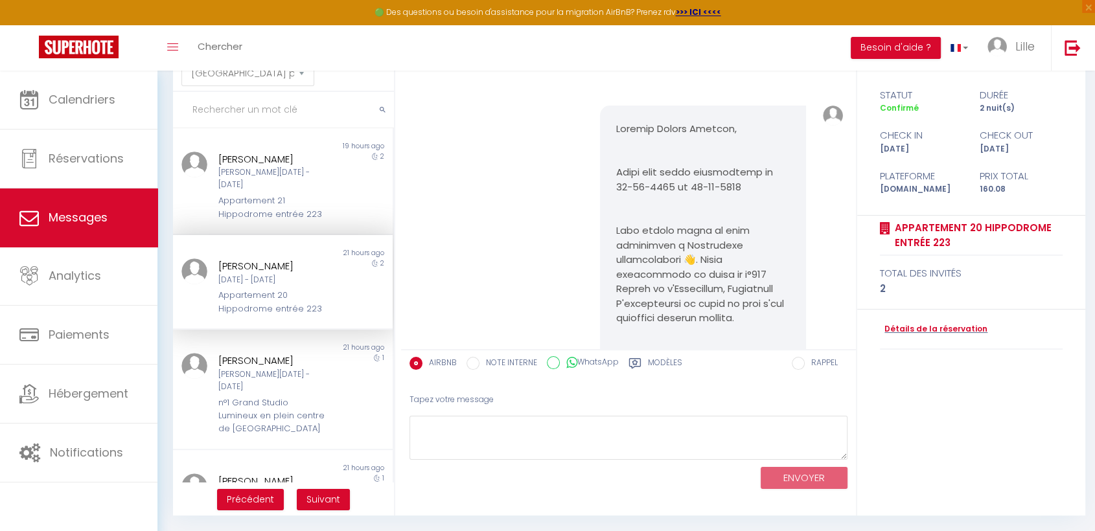
scroll to position [0, 0]
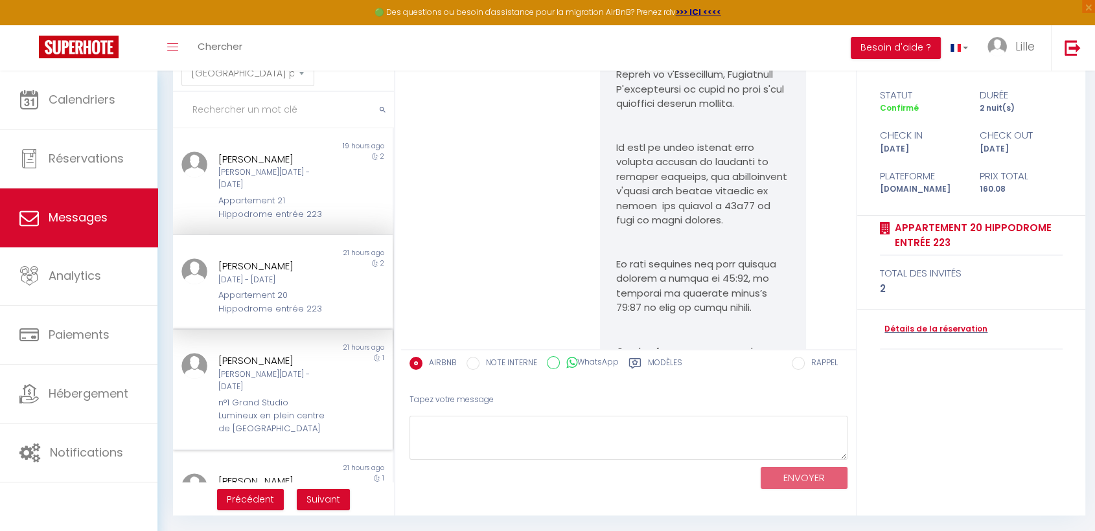
click at [240, 396] on div "n°1 Grand Studio Lumineux en plein centre de [GEOGRAPHIC_DATA]" at bounding box center [273, 416] width 111 height 40
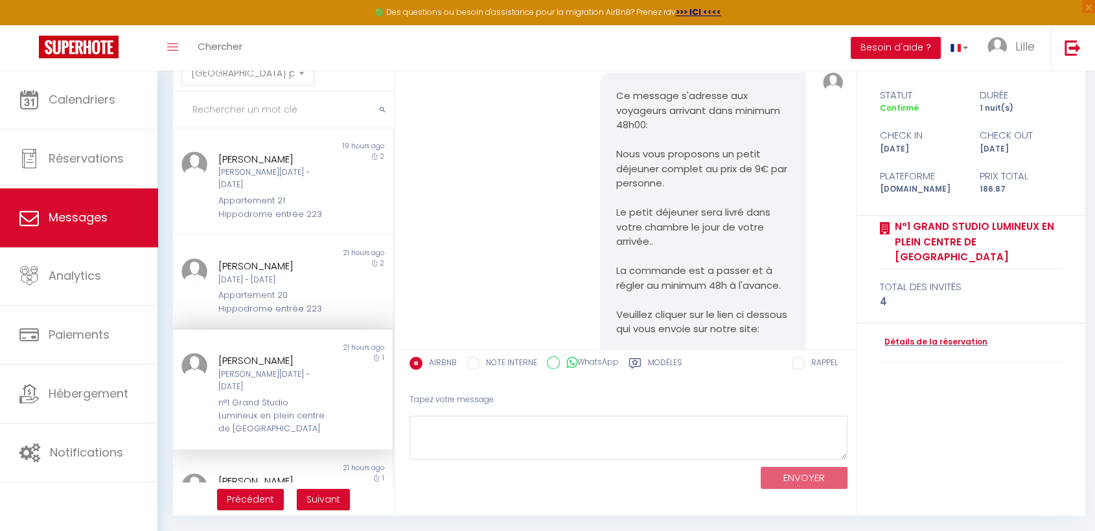
scroll to position [72, 0]
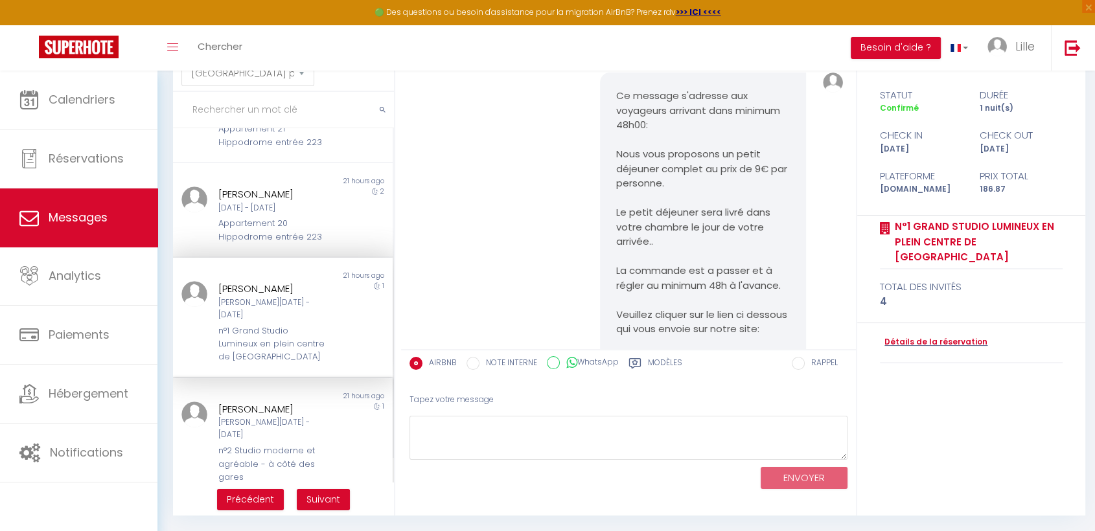
click at [297, 417] on div "[PERSON_NAME][DATE] - [DATE]" at bounding box center [273, 429] width 111 height 25
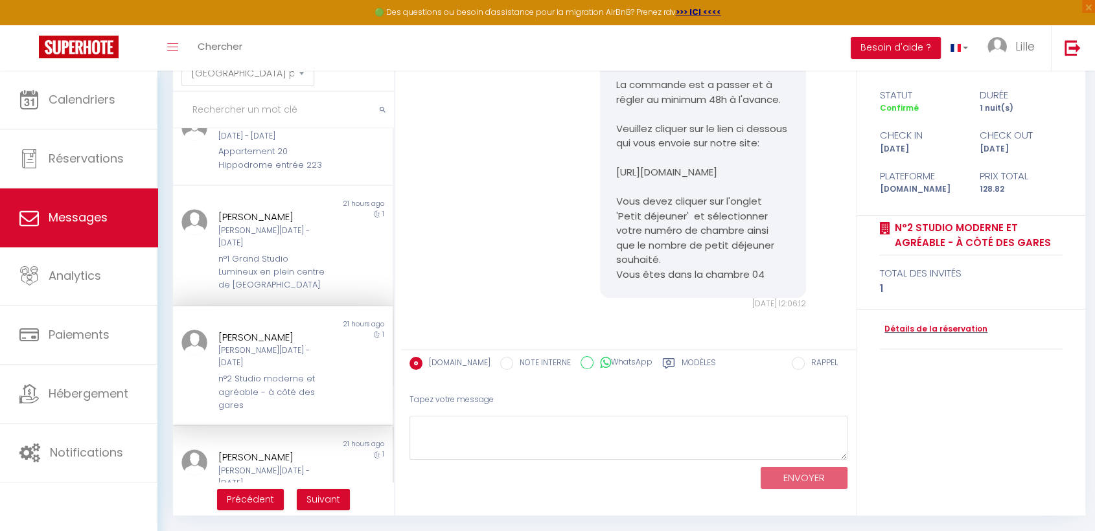
scroll to position [288, 0]
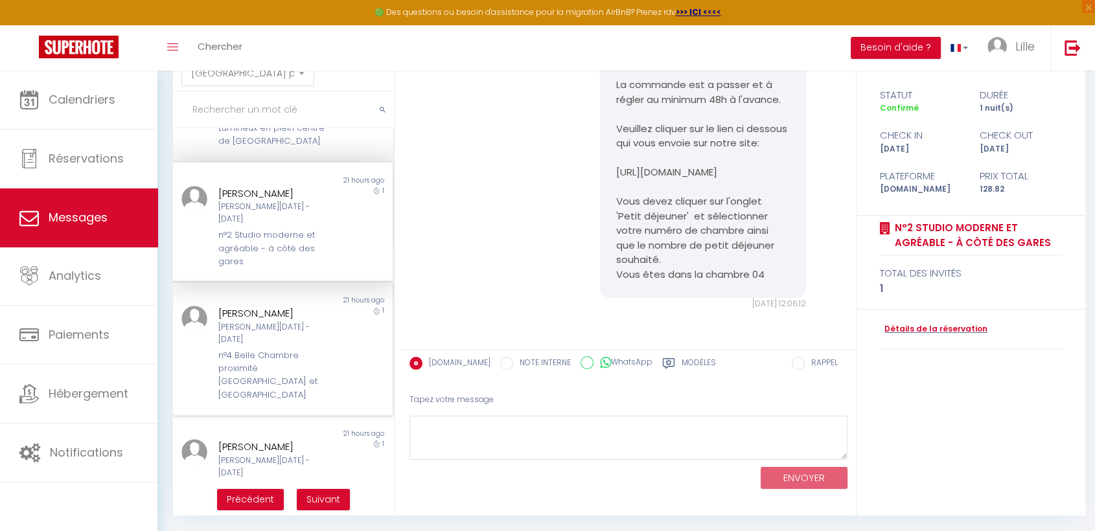
click at [272, 321] on div "[PERSON_NAME][DATE] - [DATE]" at bounding box center [273, 333] width 111 height 25
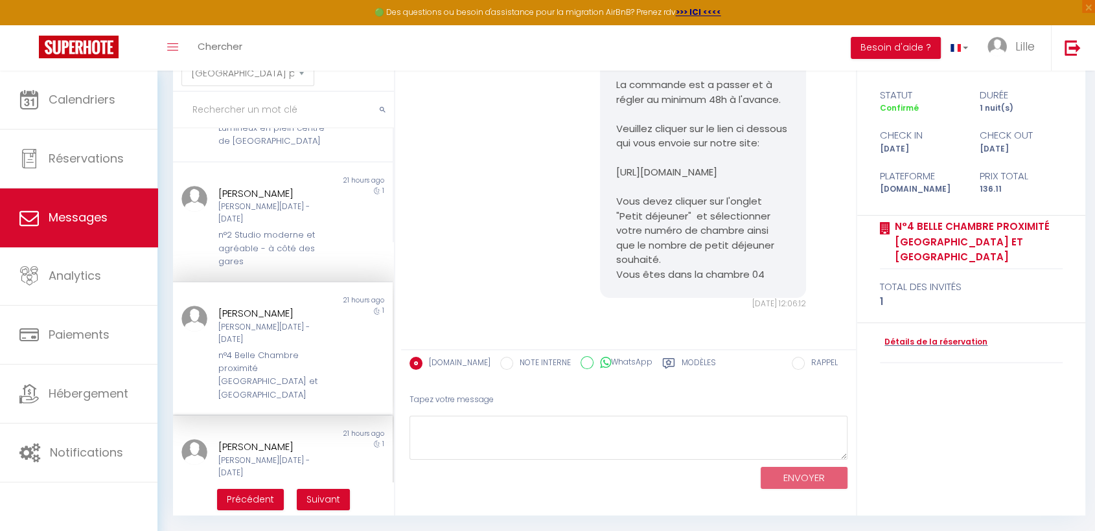
click at [306, 439] on div "[PERSON_NAME]" at bounding box center [273, 447] width 111 height 16
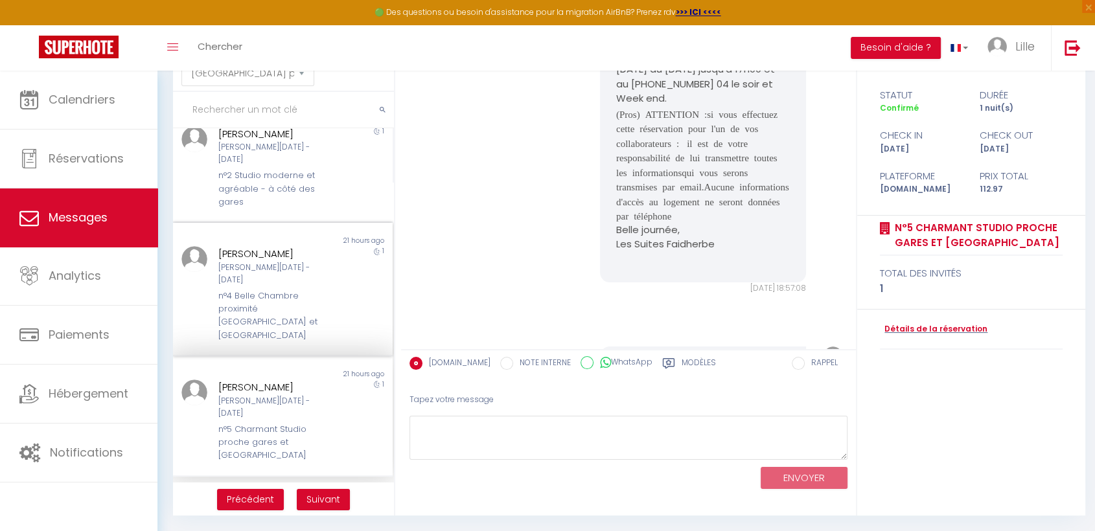
scroll to position [431, 0]
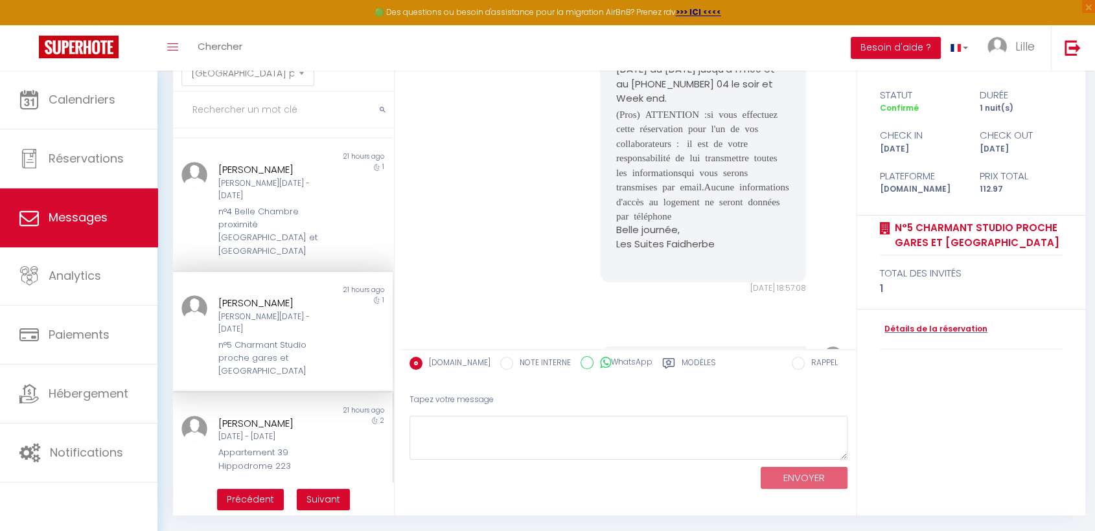
click at [270, 431] on div "[DATE] - [DATE]" at bounding box center [273, 437] width 111 height 12
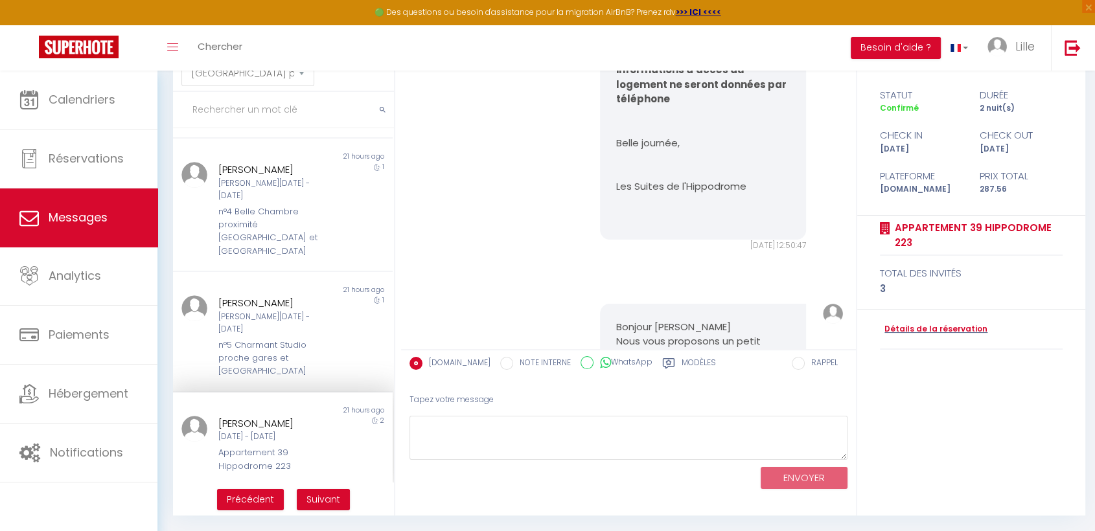
click at [286, 510] on div "[PERSON_NAME]" at bounding box center [273, 518] width 111 height 16
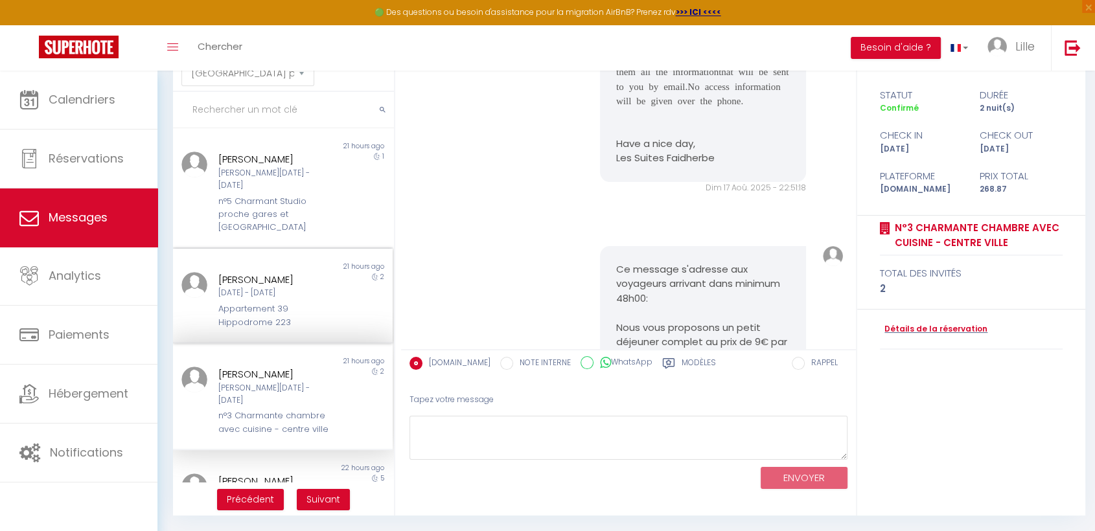
scroll to position [648, 0]
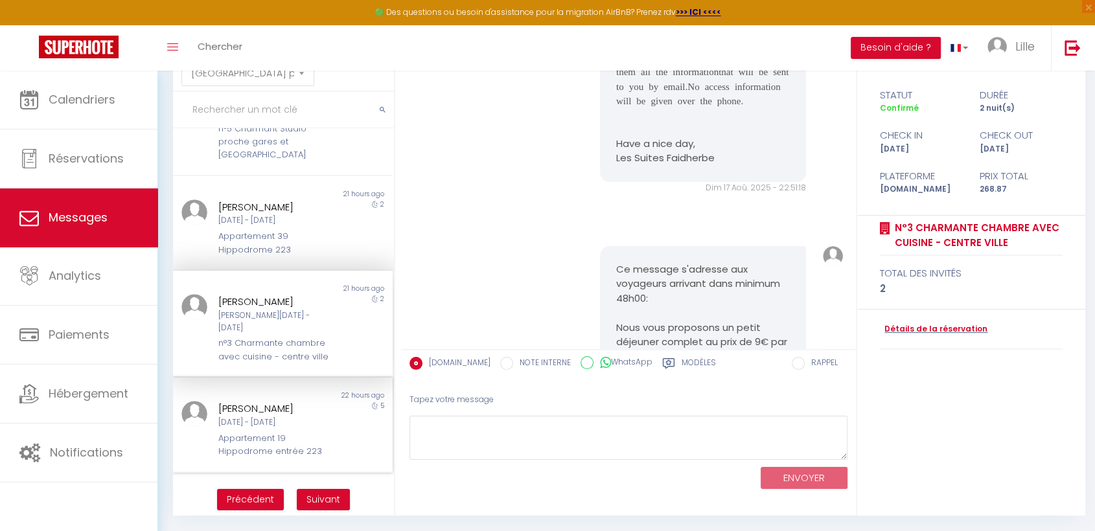
click at [270, 417] on div "[DATE] - [DATE]" at bounding box center [273, 423] width 111 height 12
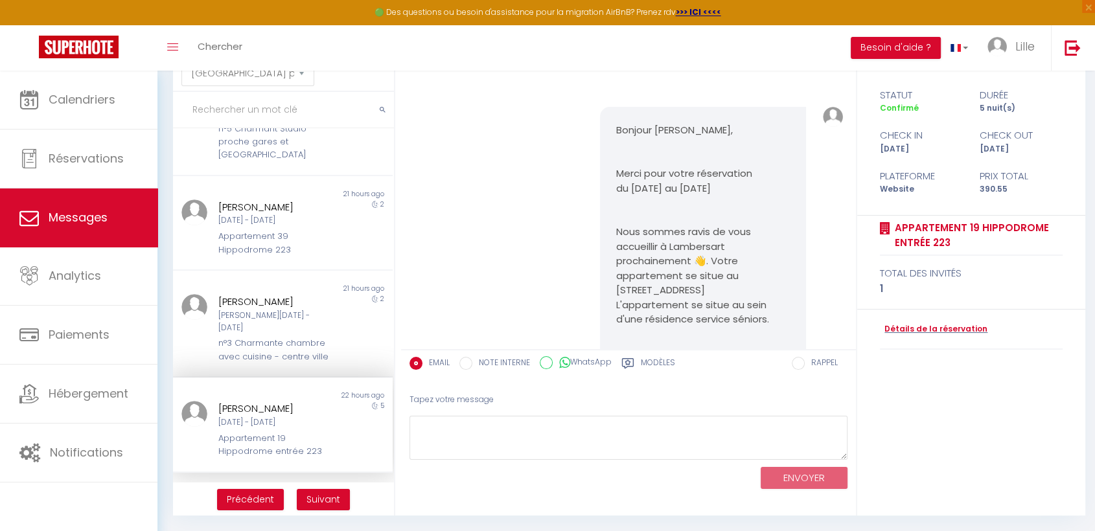
scroll to position [685, 0]
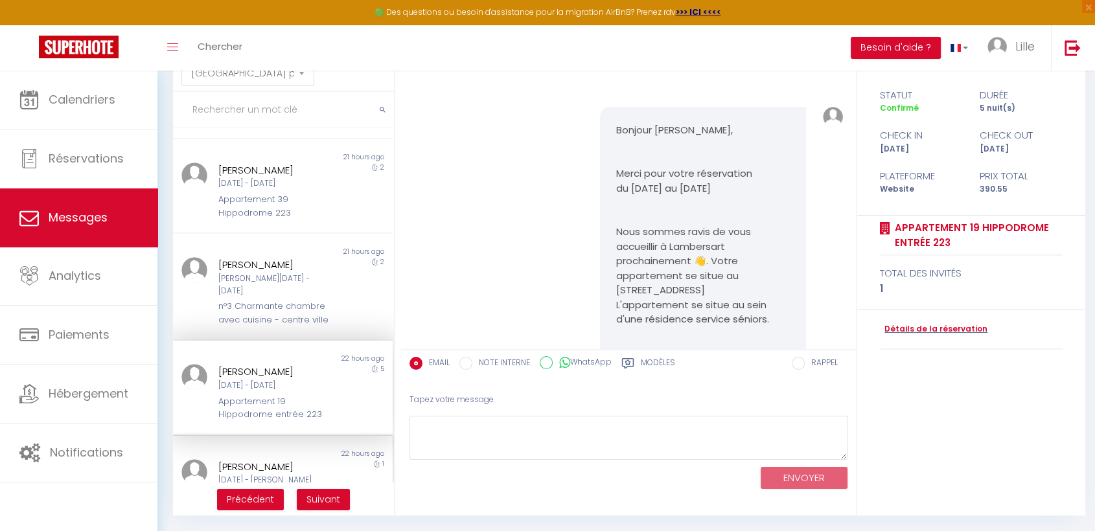
click at [227, 502] on div "n°3 Charmante chambre avec cuisine - centre ville" at bounding box center [273, 515] width 111 height 27
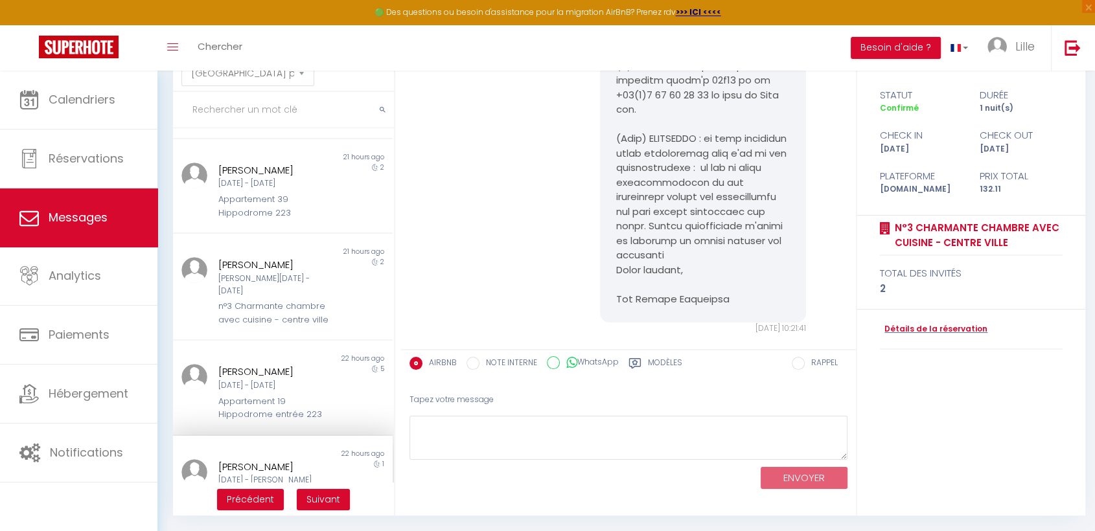
scroll to position [771, 0]
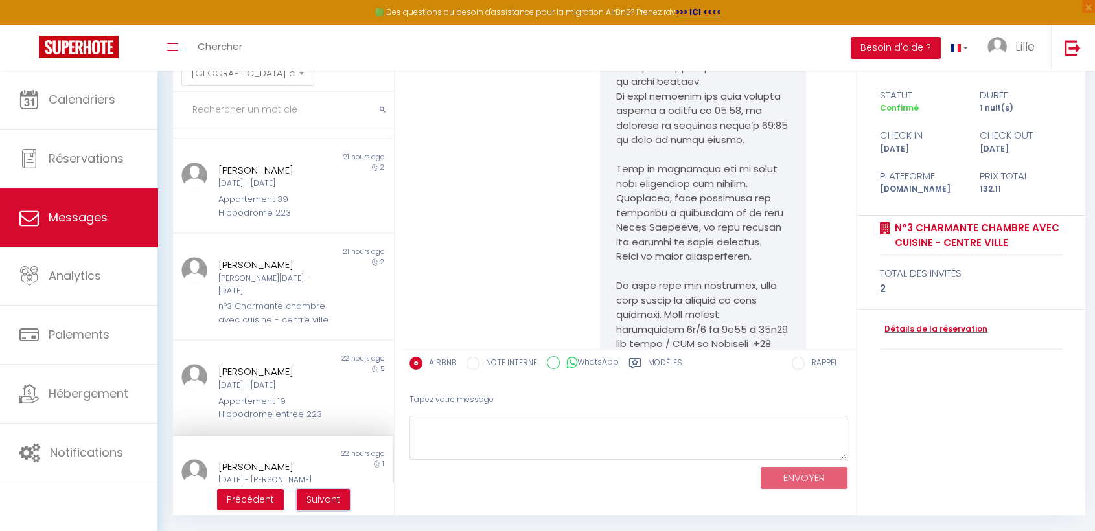
click at [309, 496] on span "Suivant" at bounding box center [323, 499] width 34 height 13
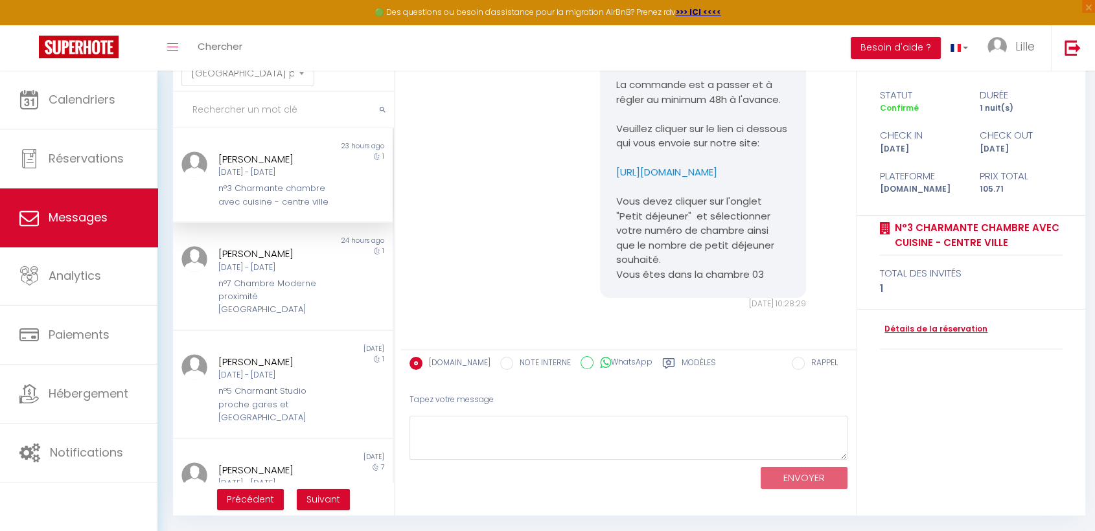
click at [282, 159] on div "[PERSON_NAME]" at bounding box center [273, 160] width 111 height 16
click at [280, 288] on div "[PERSON_NAME] [DATE] - [DATE] n°7 Chambre Moderne proximité [GEOGRAPHIC_DATA]" at bounding box center [274, 281] width 128 height 71
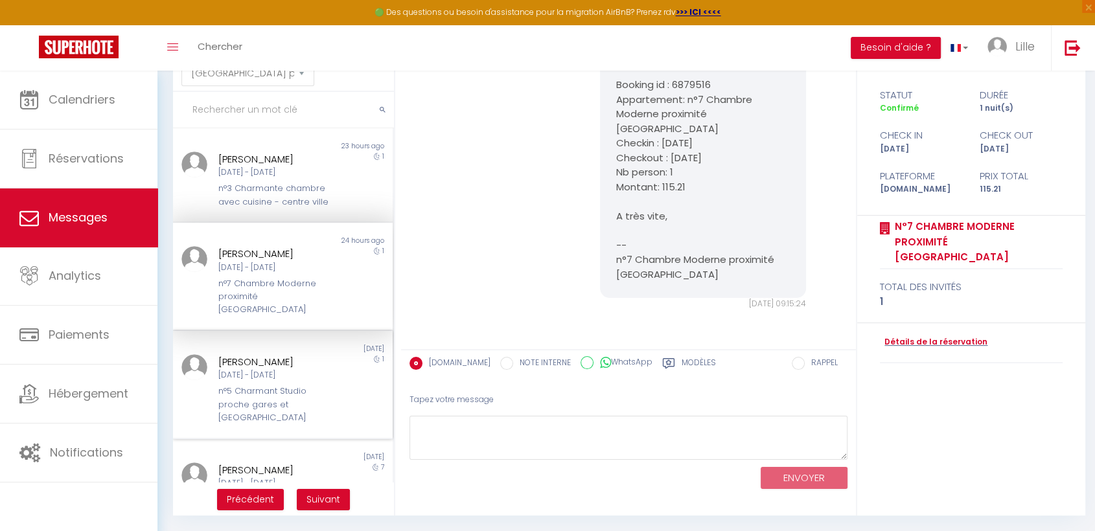
click at [257, 359] on div "[PERSON_NAME]" at bounding box center [273, 362] width 111 height 16
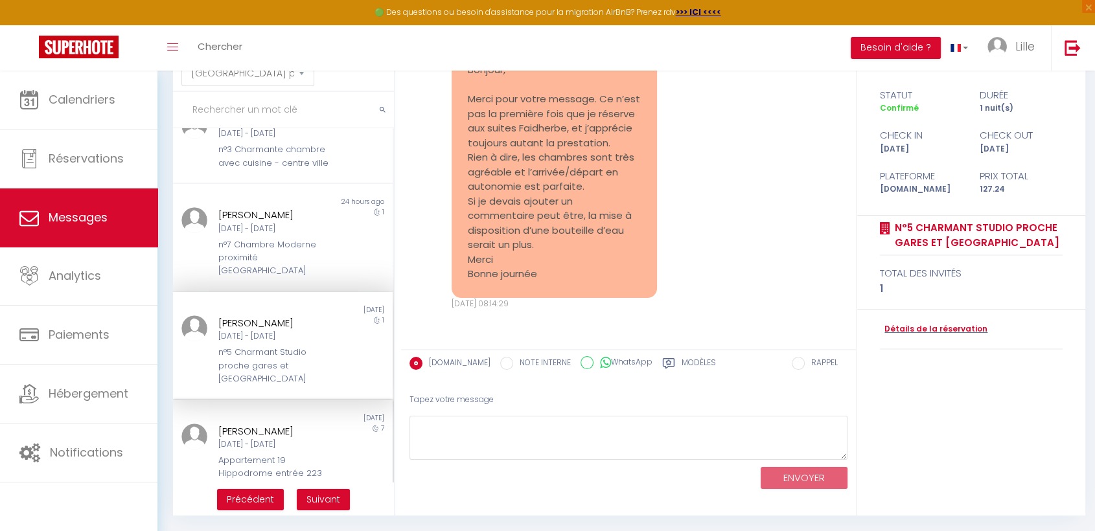
scroll to position [72, 0]
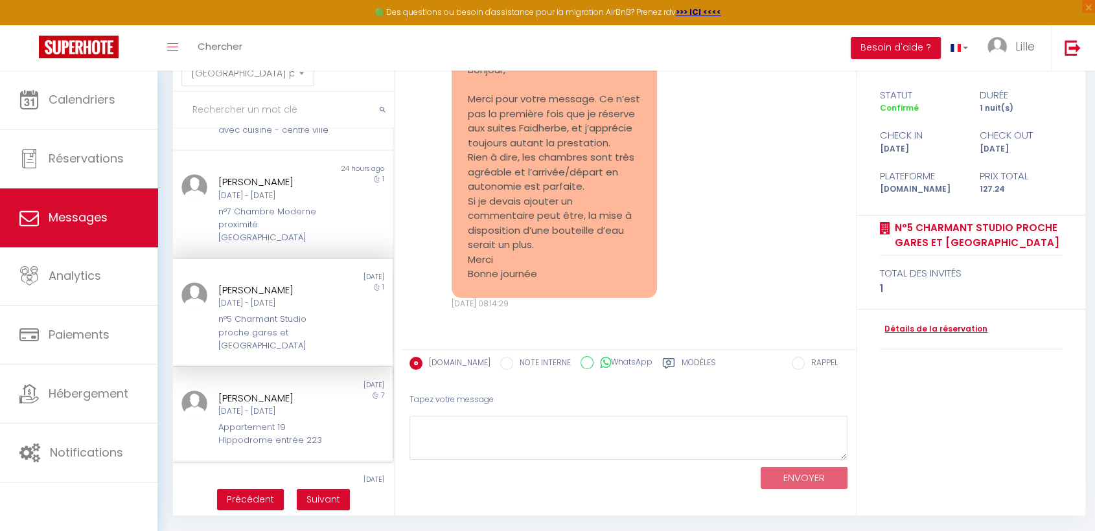
click at [269, 411] on div "[DATE] - [DATE]" at bounding box center [273, 412] width 111 height 12
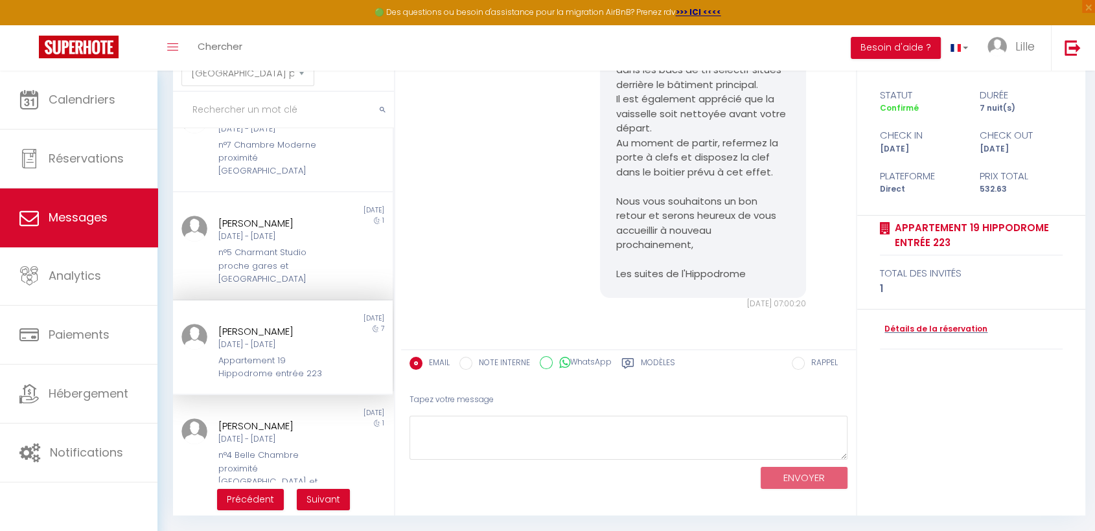
scroll to position [216, 0]
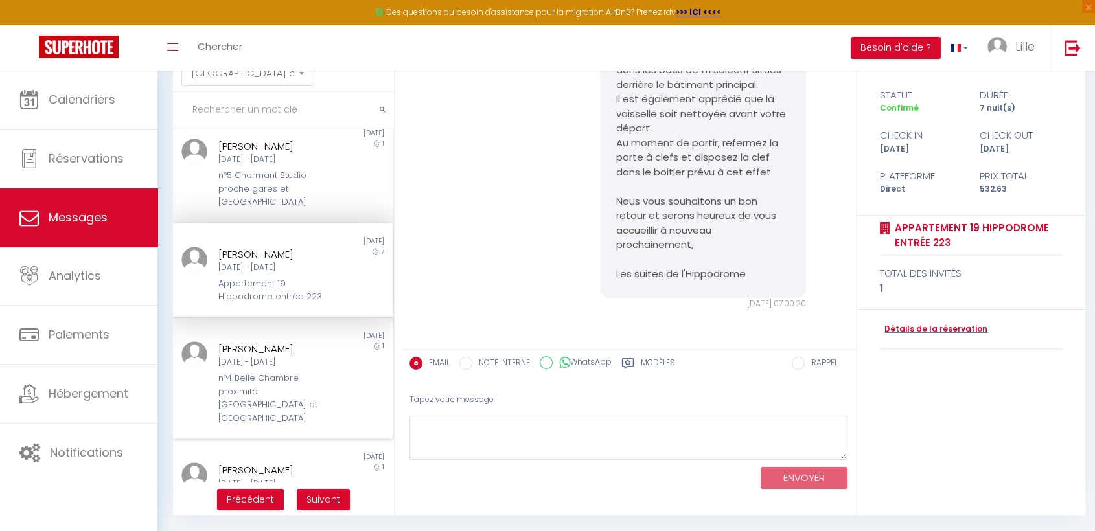
click at [239, 368] on div "[PERSON_NAME] [DATE] - [GEOGRAPHIC_DATA][DATE] n°4 Belle Chambre proximité [GEO…" at bounding box center [274, 383] width 128 height 84
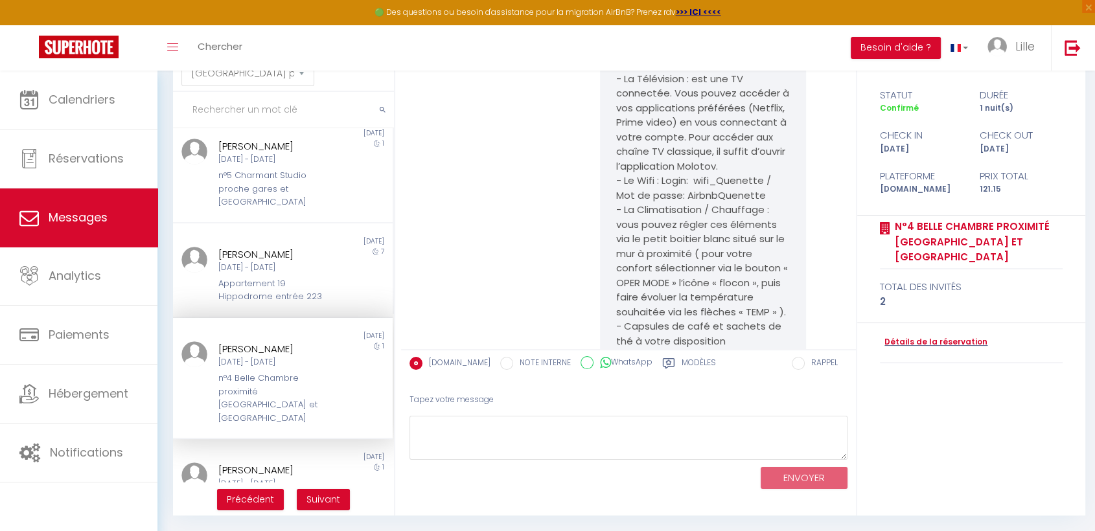
scroll to position [5571, 0]
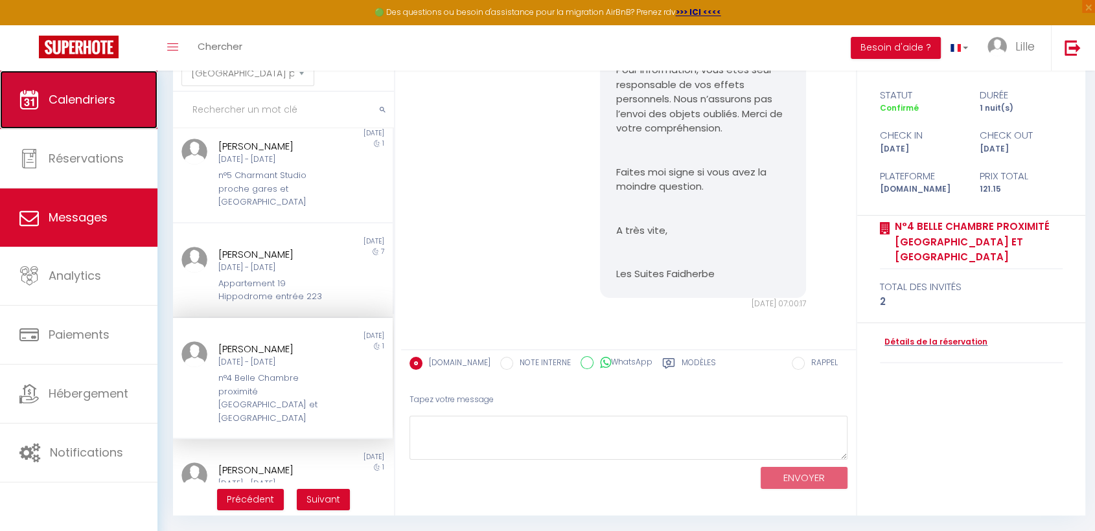
click at [72, 110] on link "Calendriers" at bounding box center [78, 100] width 157 height 58
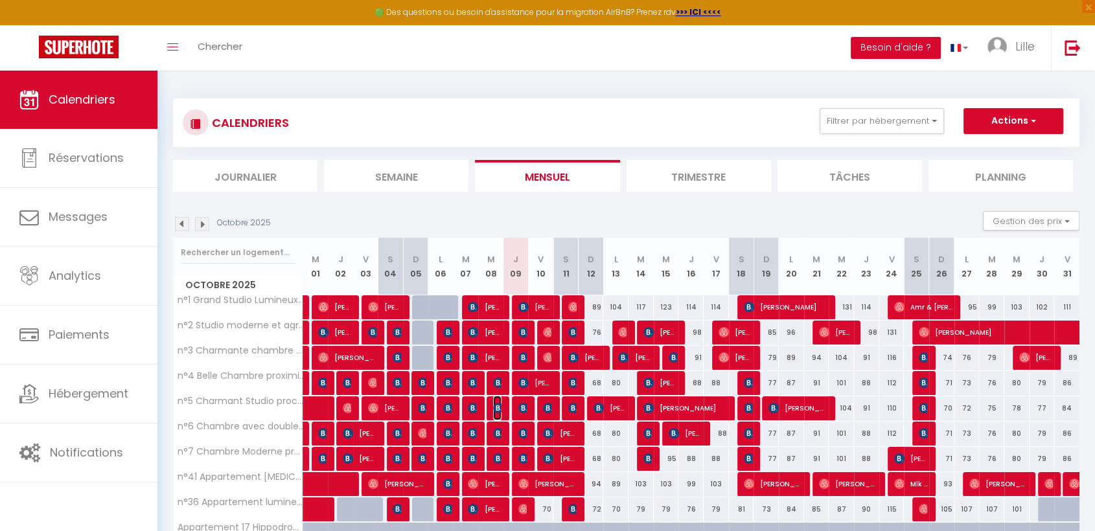
click at [495, 407] on img at bounding box center [498, 408] width 10 height 10
select select "OK"
select select "KO"
select select "0"
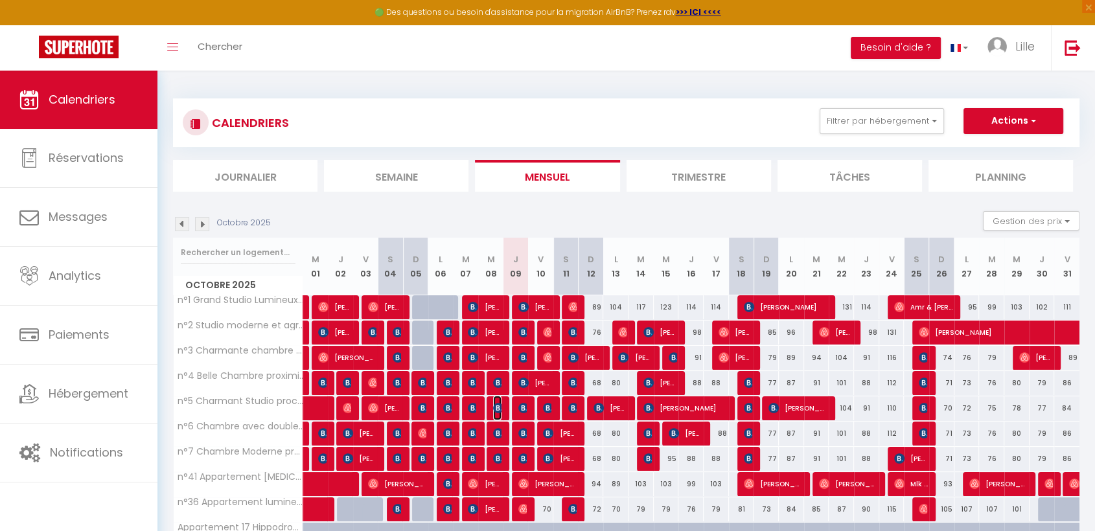
select select "1"
select select
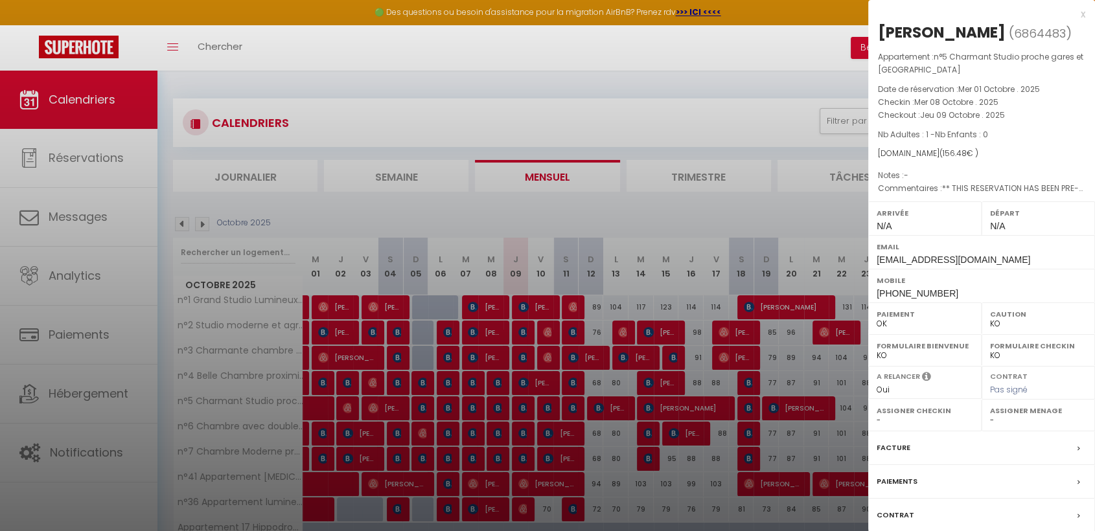
click at [895, 454] on div "Facture" at bounding box center [981, 448] width 227 height 34
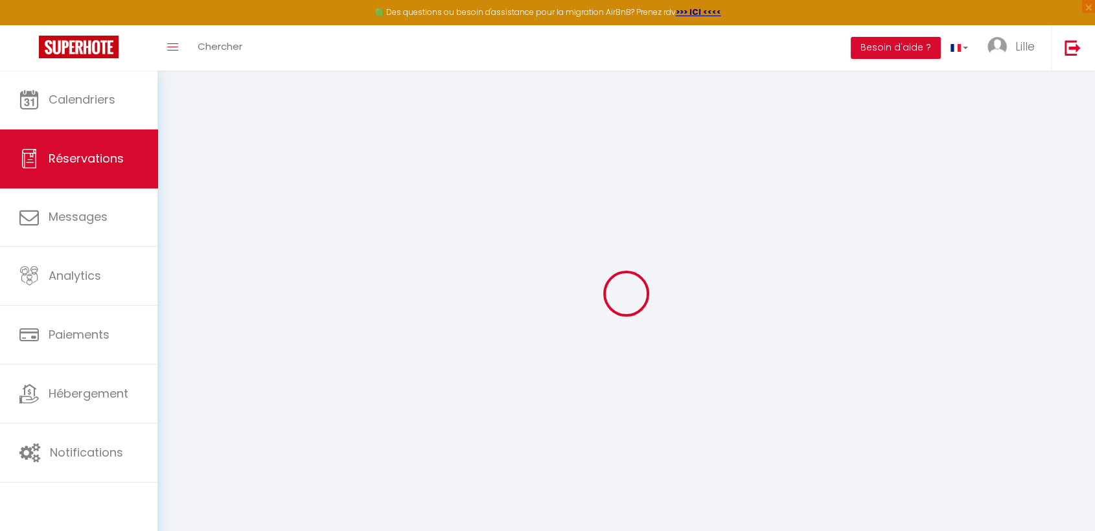
select select
checkbox input "false"
type textarea "** THIS RESERVATION HAS BEEN PRE-PAID ** BOOKING NOTE : Payment charge is EUR 2…"
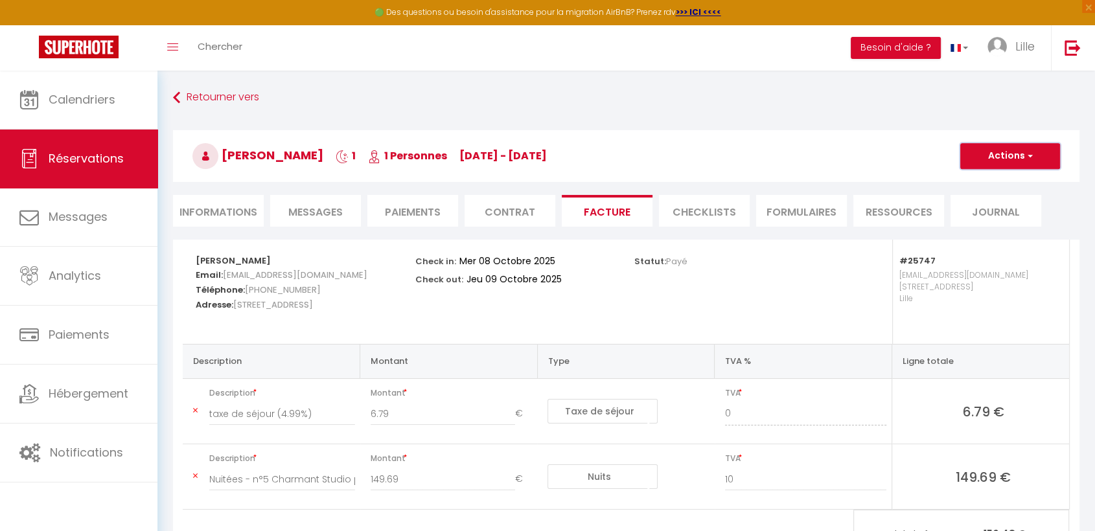
click at [997, 155] on button "Actions" at bounding box center [1010, 156] width 100 height 26
click at [978, 214] on link "Envoyer la facture" at bounding box center [1000, 218] width 109 height 17
type input "[EMAIL_ADDRESS][DOMAIN_NAME]"
select select "fr"
type input "Votre facture 6864483 - n°5 Charmant Studio proche gares et [GEOGRAPHIC_DATA]"
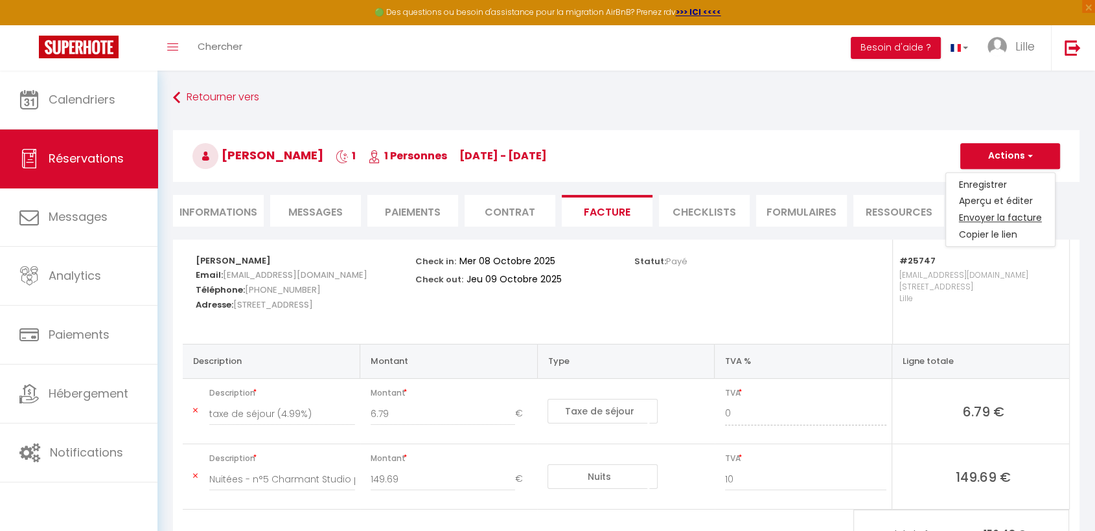
type textarea "Bonjour, Voici le lien pour télécharger votre facture : [URL][DOMAIN_NAME] Déta…"
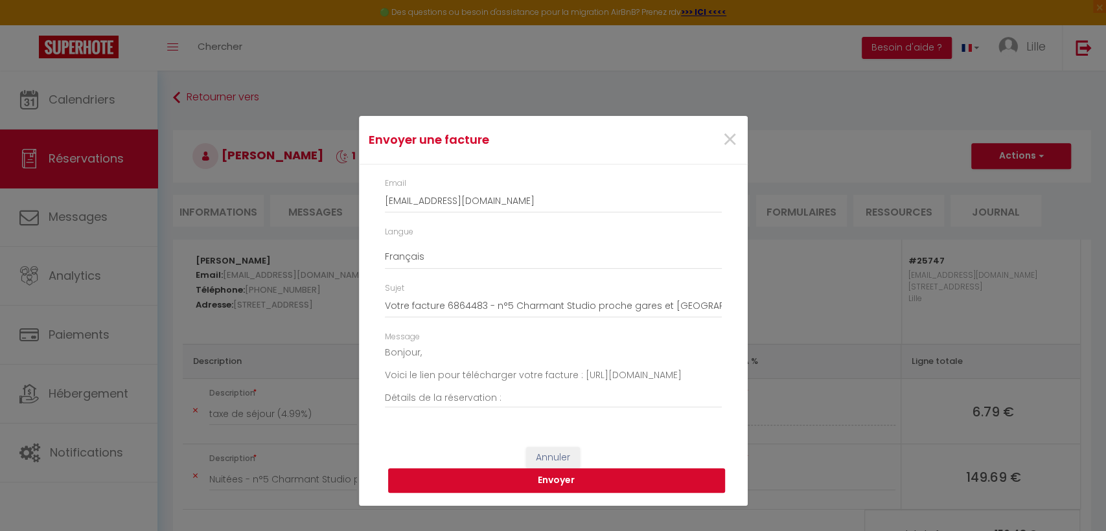
click at [607, 479] on button "Envoyer" at bounding box center [556, 480] width 337 height 25
